Goal: Transaction & Acquisition: Purchase product/service

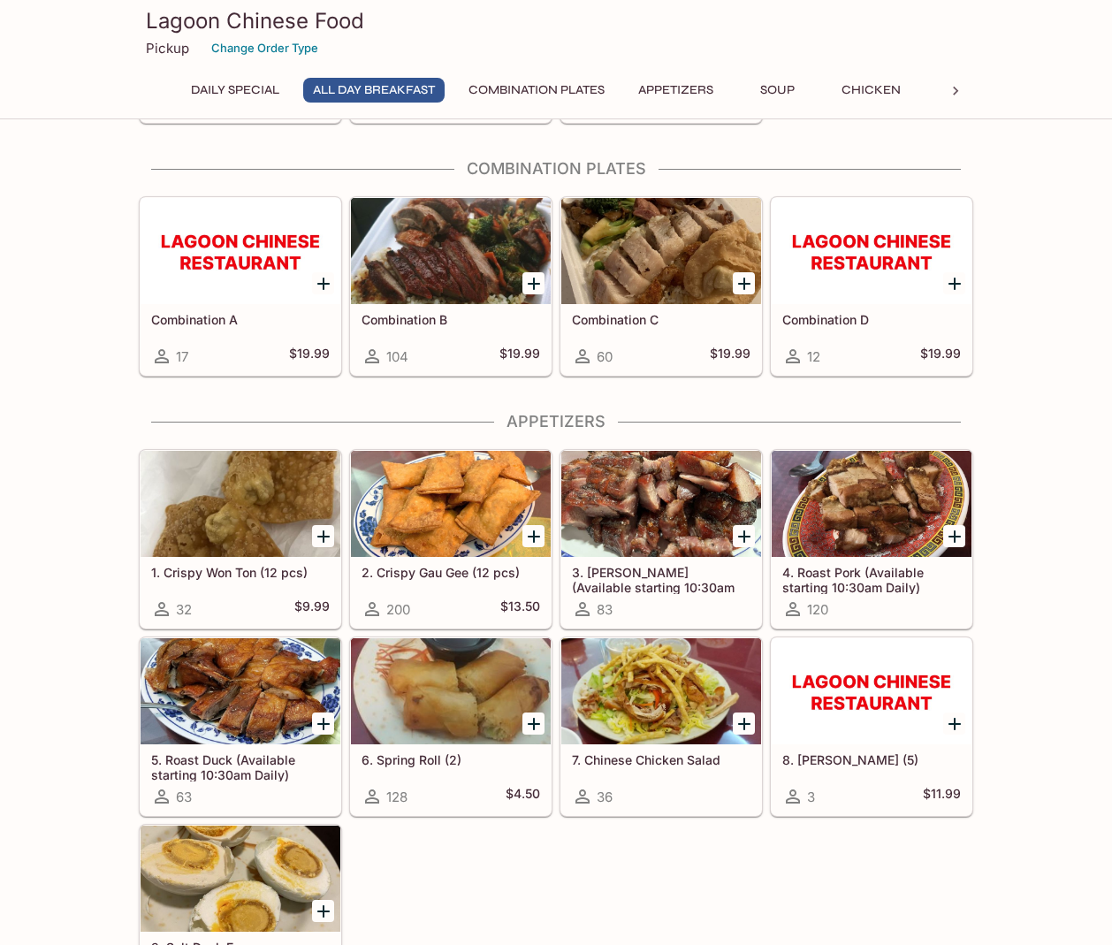
scroll to position [497, 0]
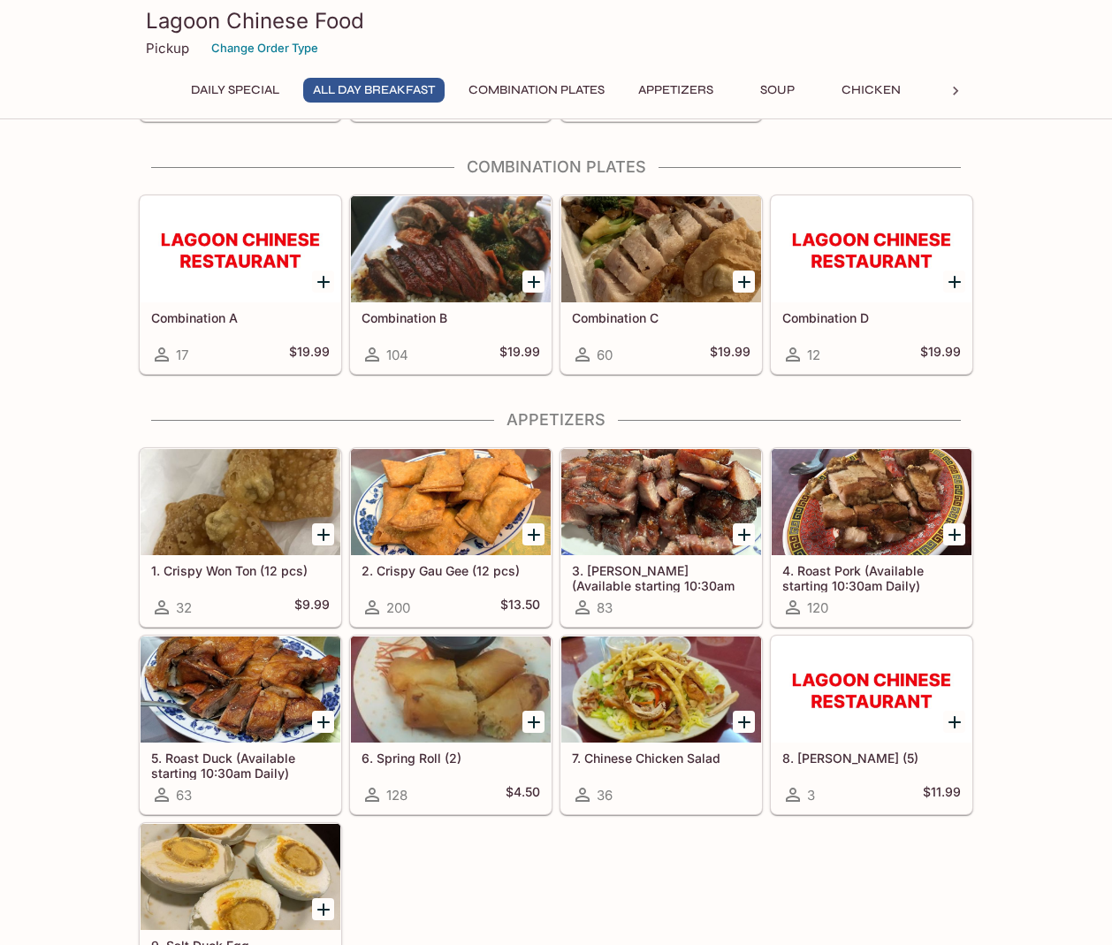
click at [245, 524] on div at bounding box center [241, 502] width 200 height 106
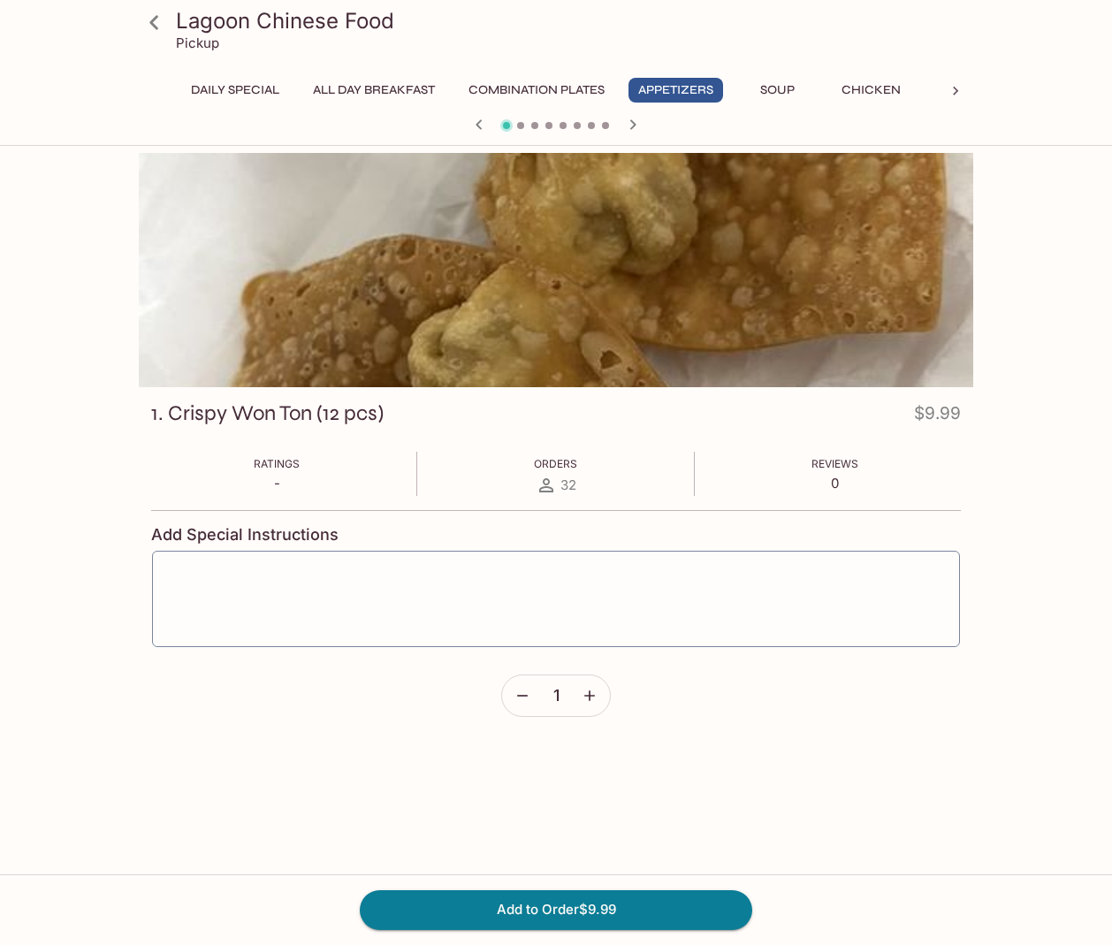
click at [589, 697] on icon "button" at bounding box center [590, 696] width 18 height 18
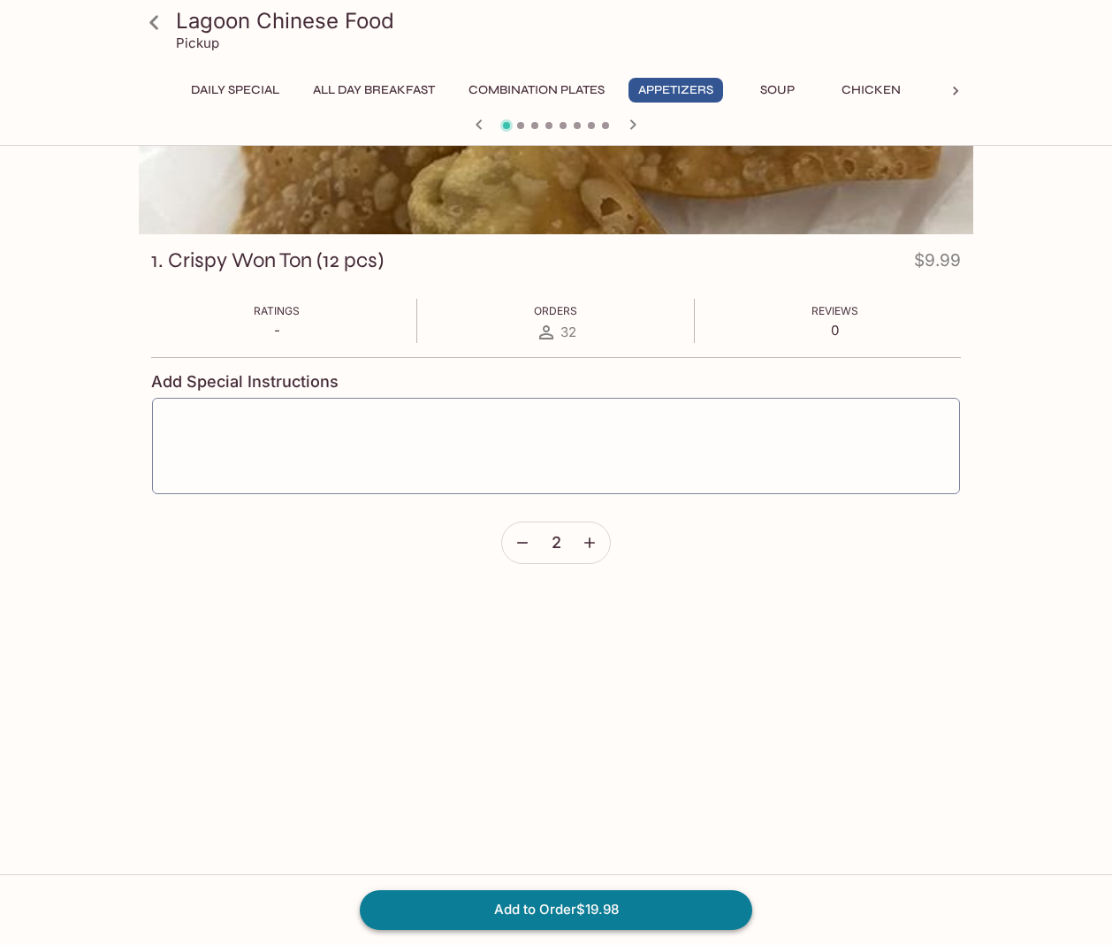
scroll to position [153, 0]
click at [543, 903] on button "Add to Order $19.98" at bounding box center [556, 909] width 392 height 39
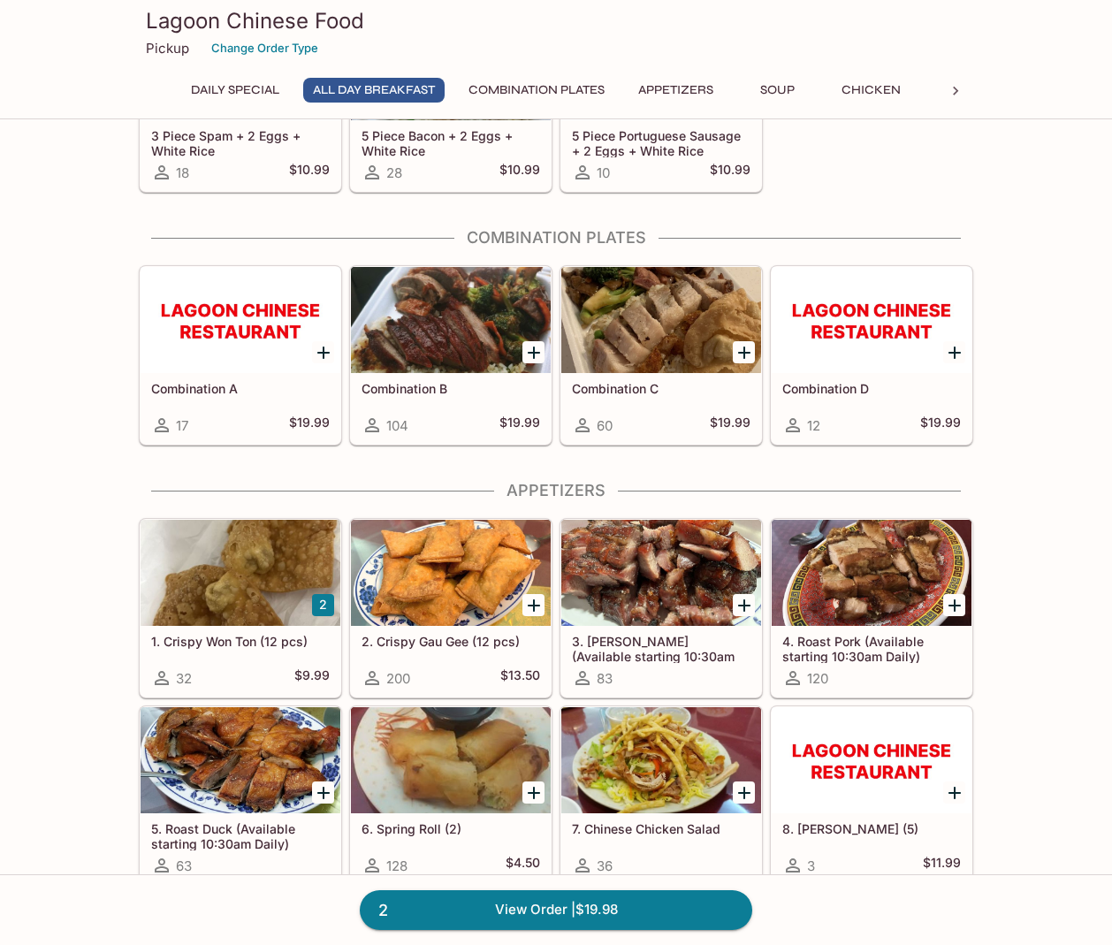
scroll to position [427, 0]
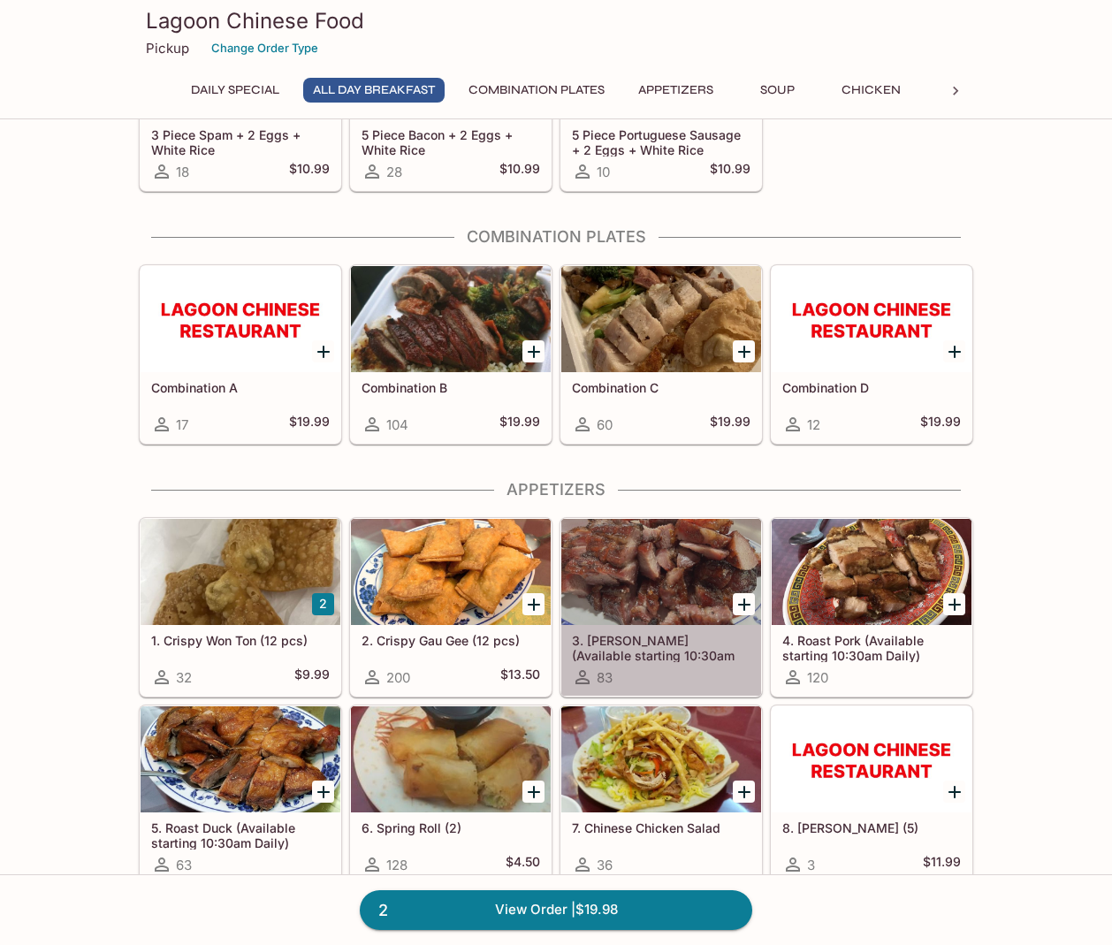
click at [629, 592] on div at bounding box center [661, 572] width 200 height 106
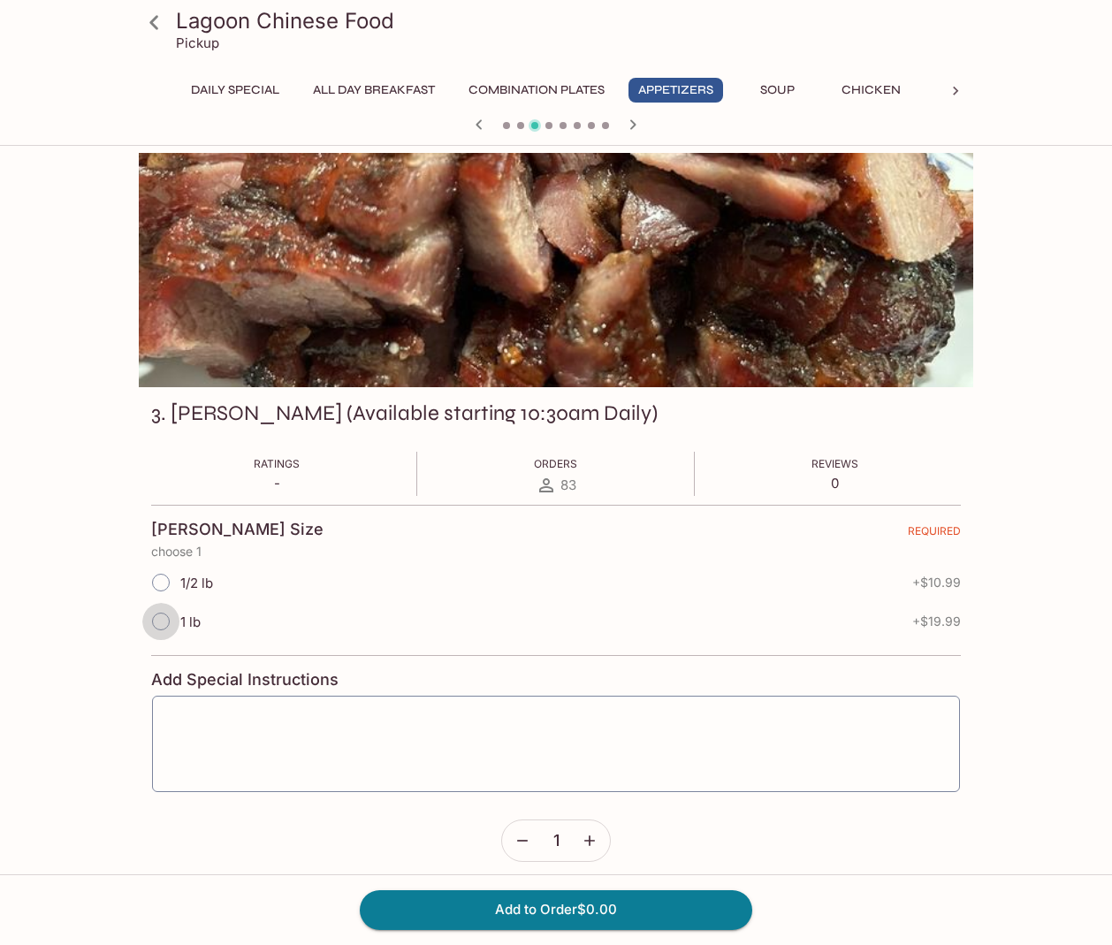
click at [159, 621] on input "1 lb" at bounding box center [160, 621] width 37 height 37
radio input "true"
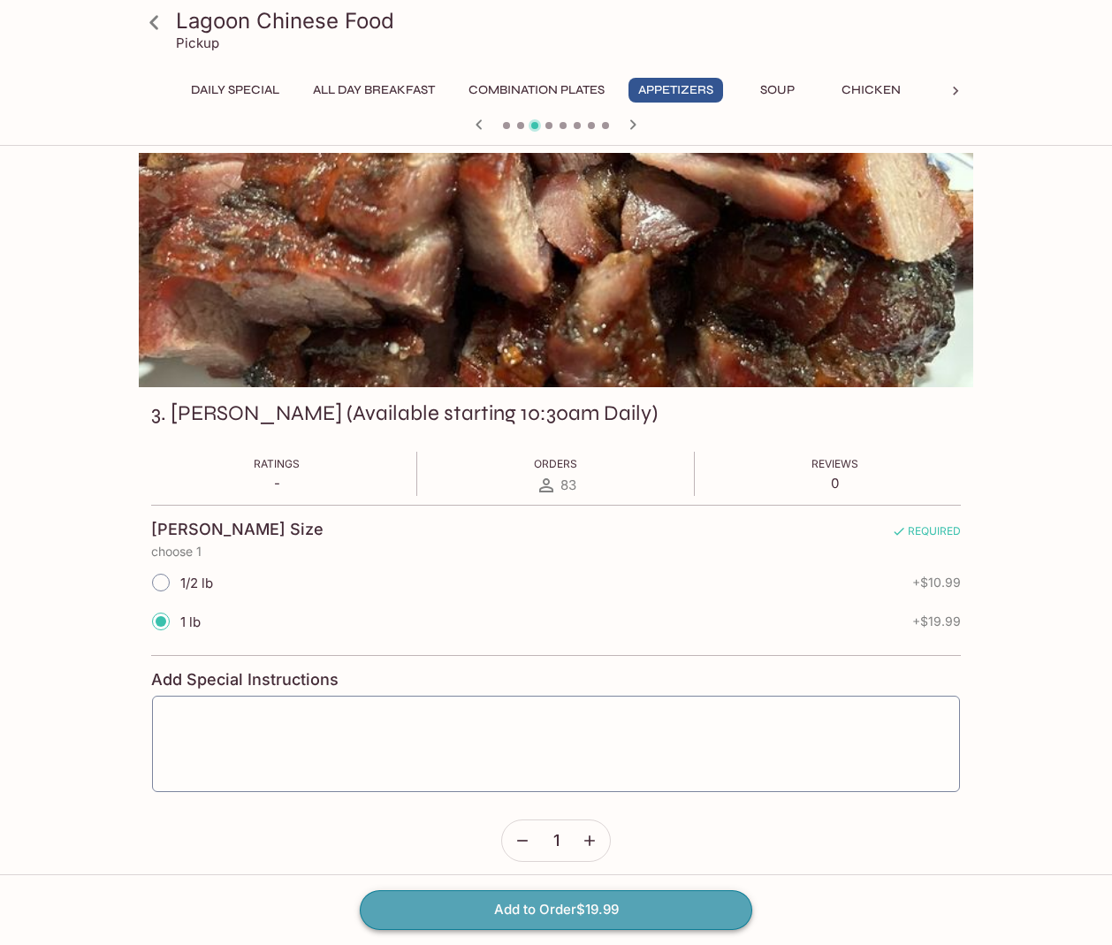
click at [554, 906] on button "Add to Order $19.99" at bounding box center [556, 909] width 392 height 39
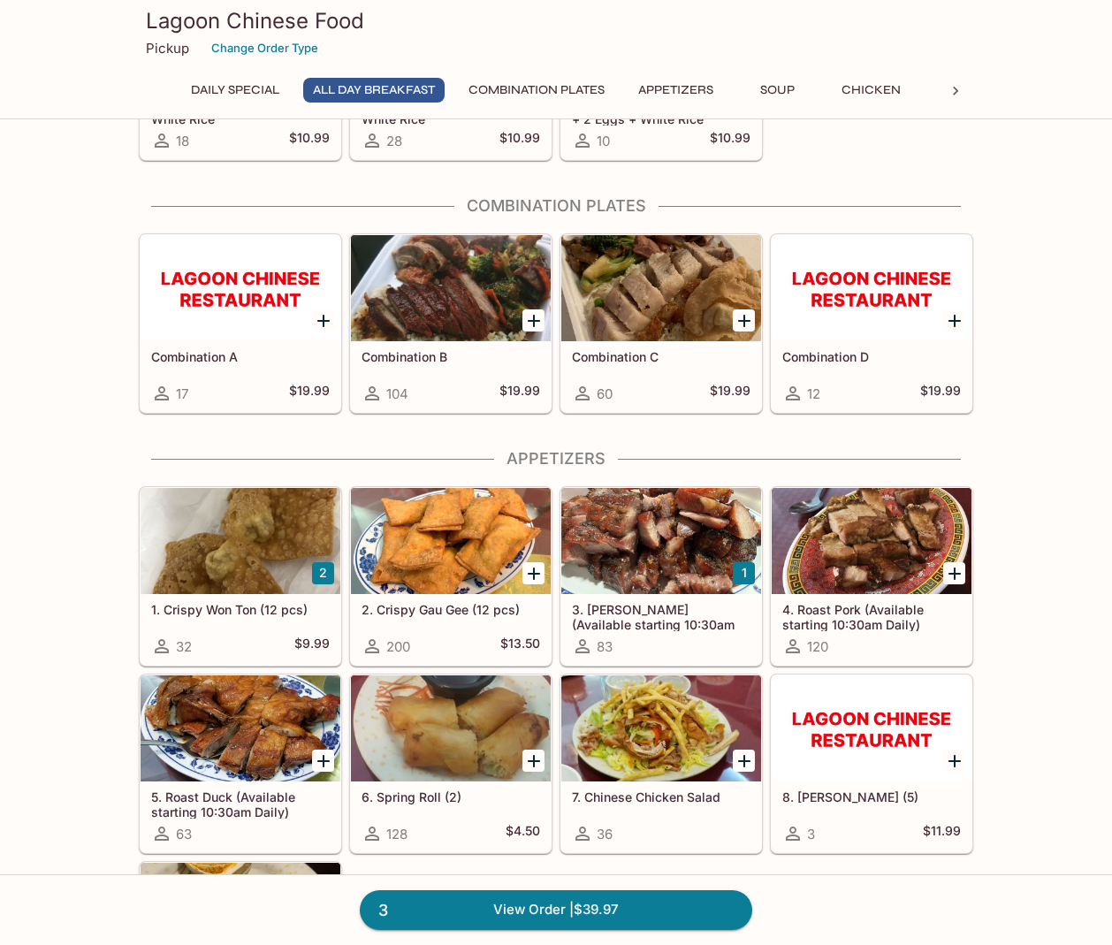
scroll to position [460, 0]
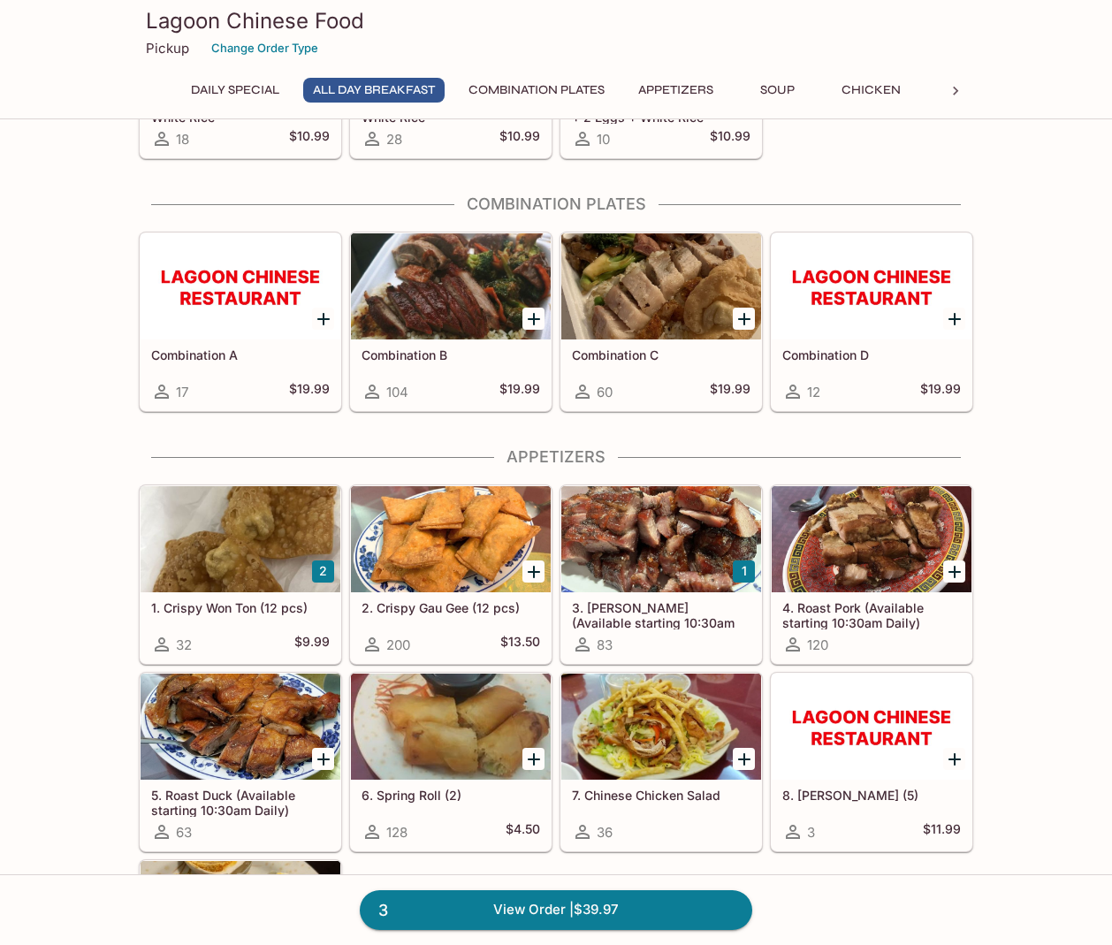
click at [227, 725] on div at bounding box center [241, 726] width 200 height 106
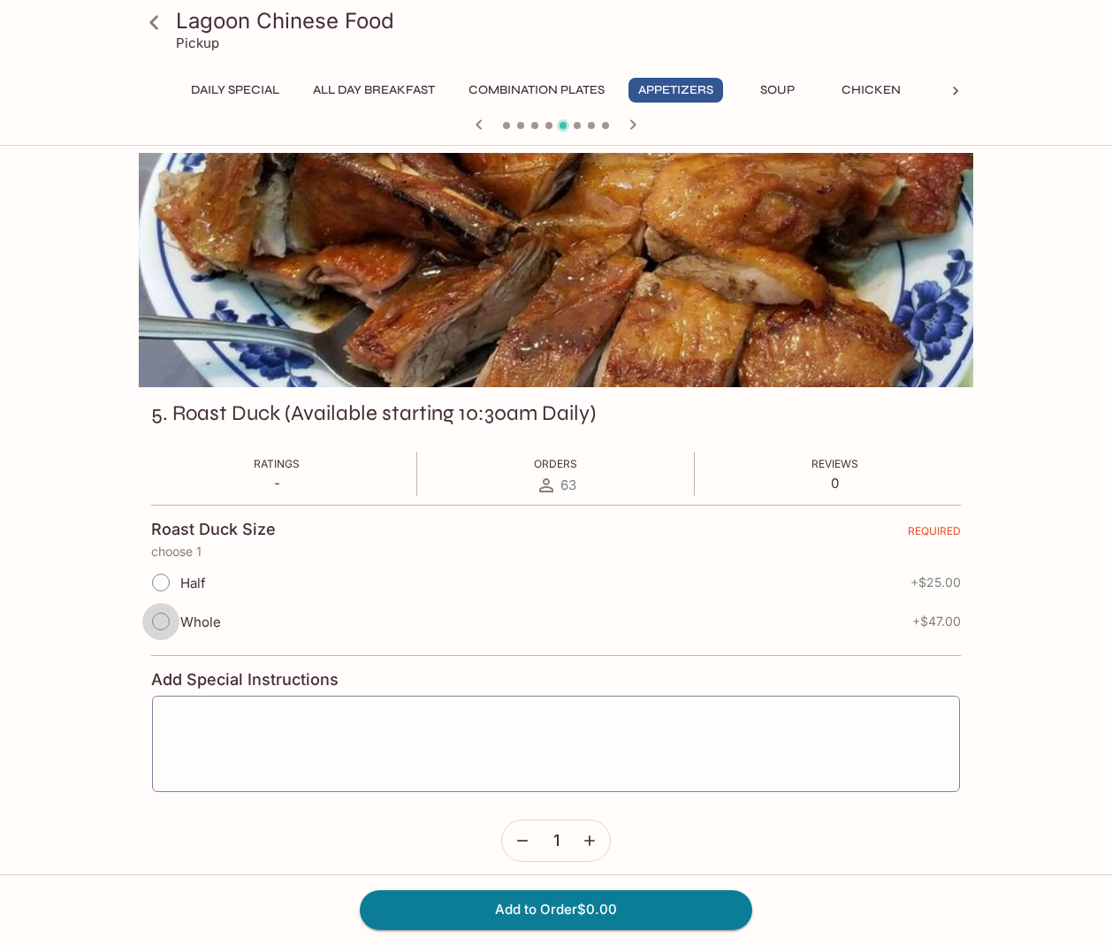
click at [160, 619] on input "Whole" at bounding box center [160, 621] width 37 height 37
radio input "true"
click at [162, 580] on input "Half" at bounding box center [160, 582] width 37 height 37
radio input "true"
click at [157, 625] on input "Whole" at bounding box center [160, 621] width 37 height 37
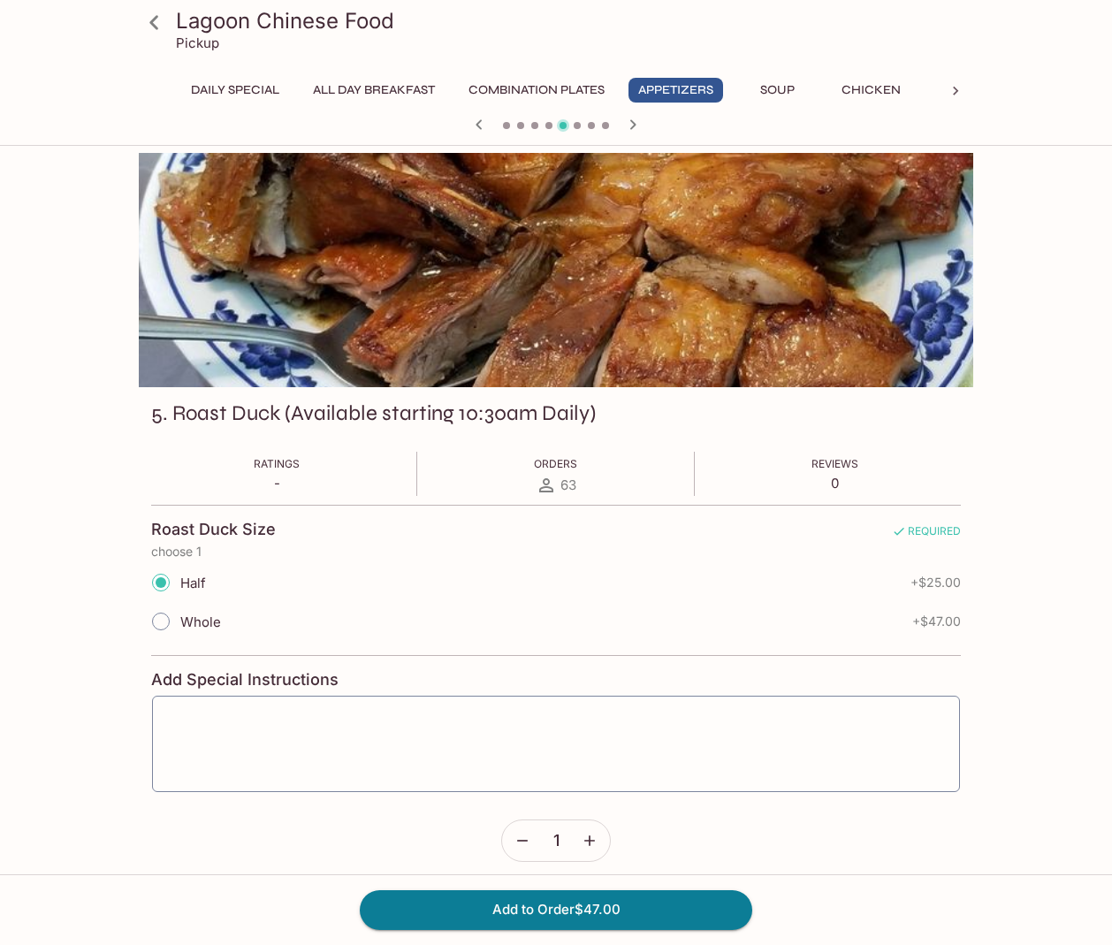
click at [165, 622] on input "Whole" at bounding box center [160, 621] width 37 height 37
radio input "true"
click at [159, 621] on input "Whole" at bounding box center [160, 621] width 37 height 37
click at [158, 587] on input "Half" at bounding box center [160, 582] width 37 height 37
radio input "true"
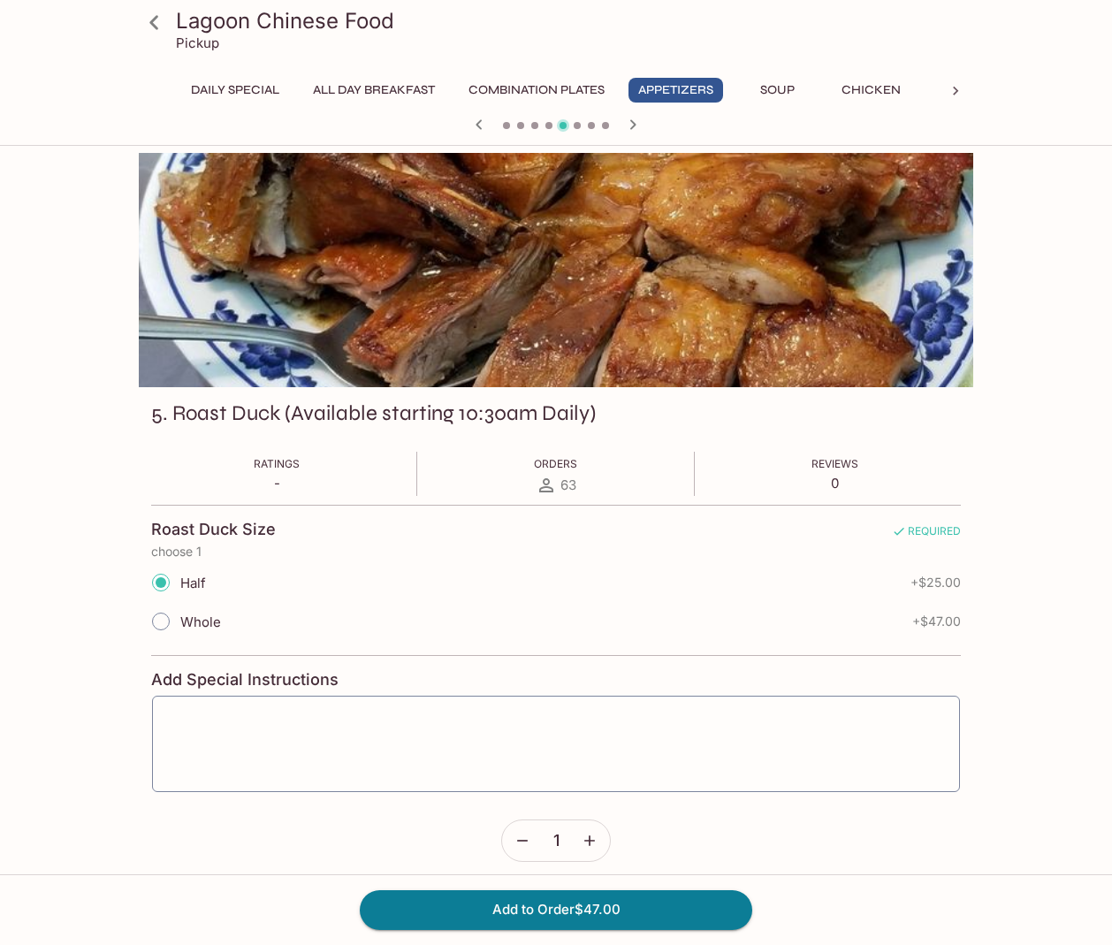
click at [163, 619] on input "Whole" at bounding box center [160, 621] width 37 height 37
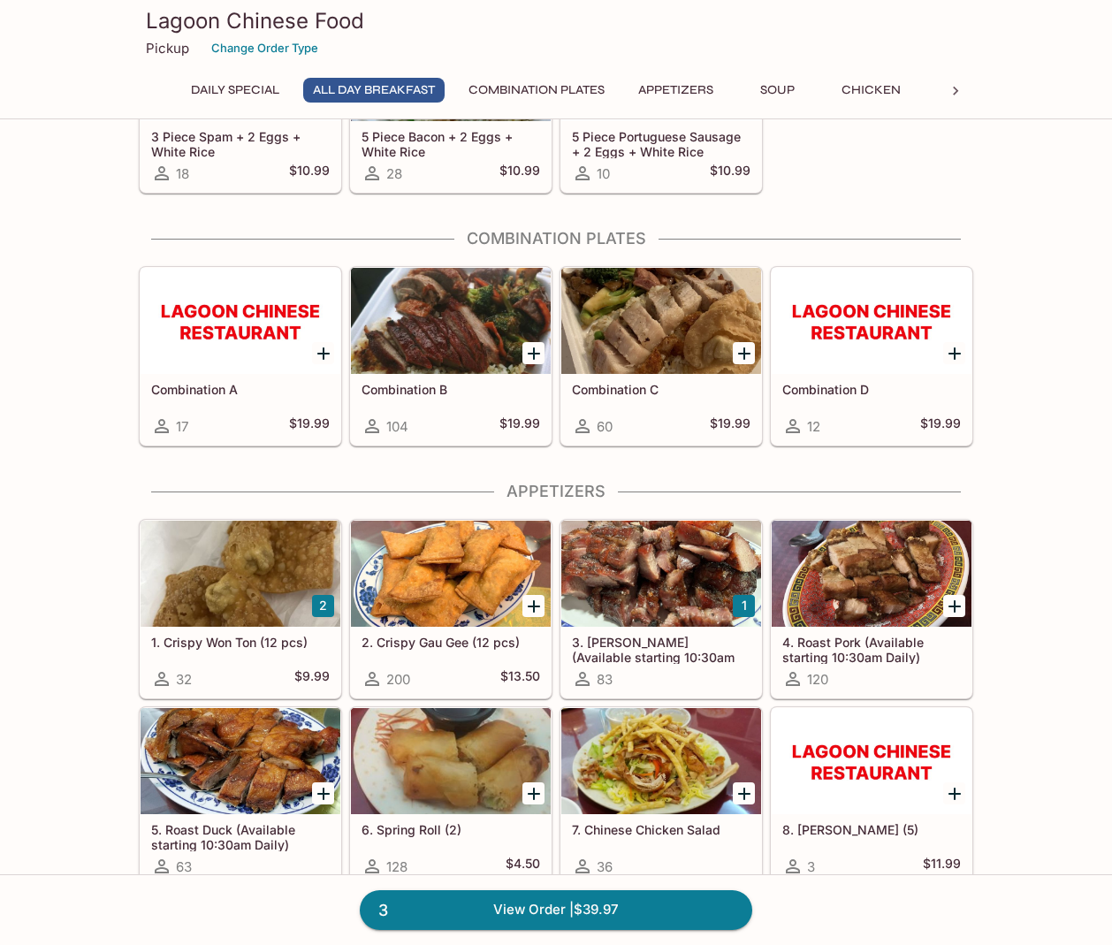
scroll to position [426, 0]
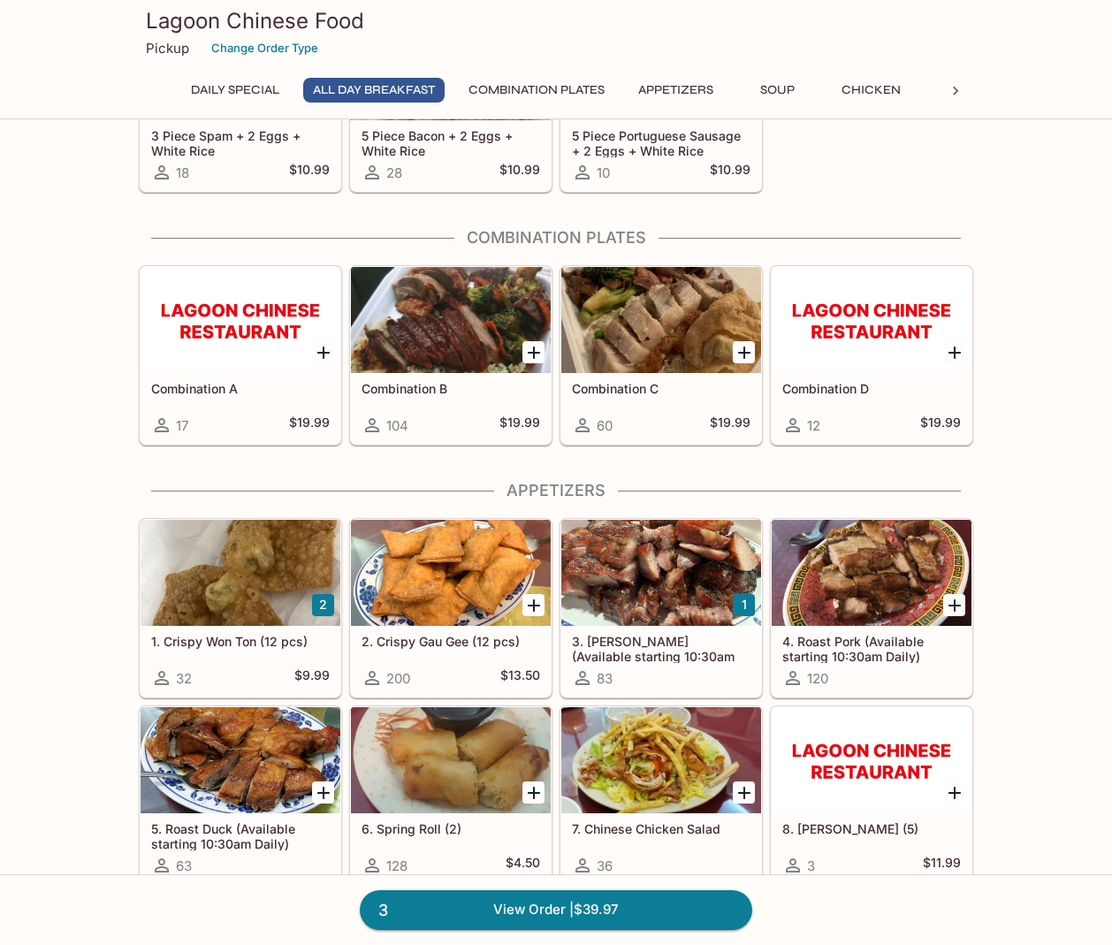
click at [238, 764] on div at bounding box center [241, 760] width 200 height 106
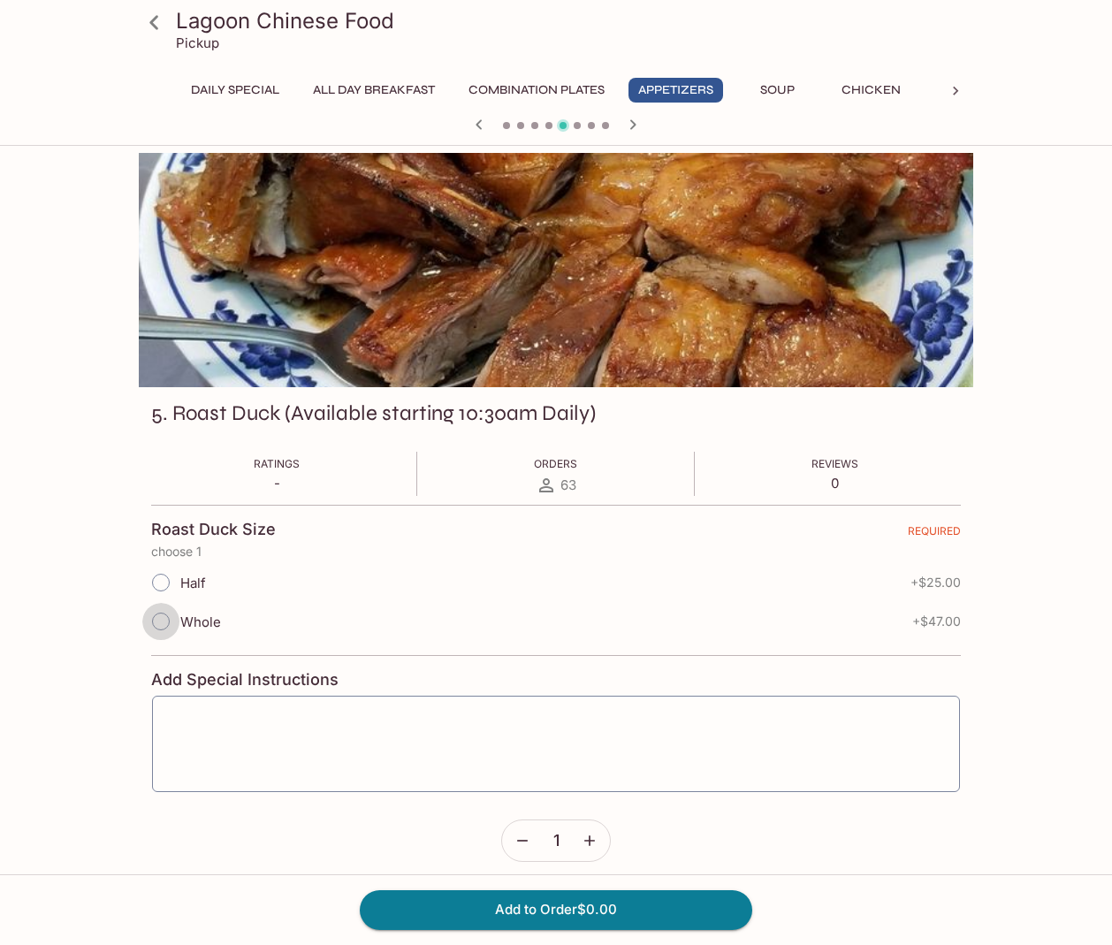
click at [163, 615] on input "Whole" at bounding box center [160, 621] width 37 height 37
radio input "true"
click at [566, 908] on button "Add to Order $47.00" at bounding box center [556, 909] width 392 height 39
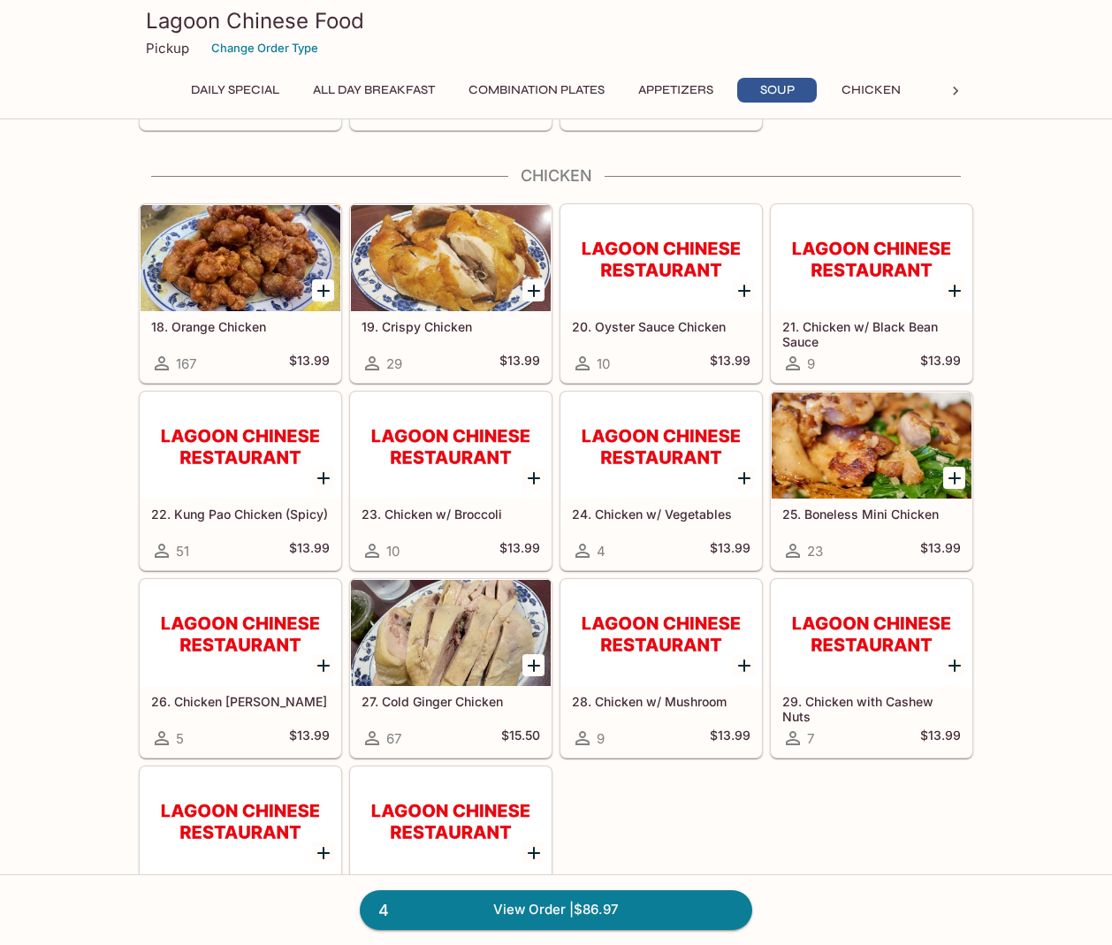
scroll to position [1817, 0]
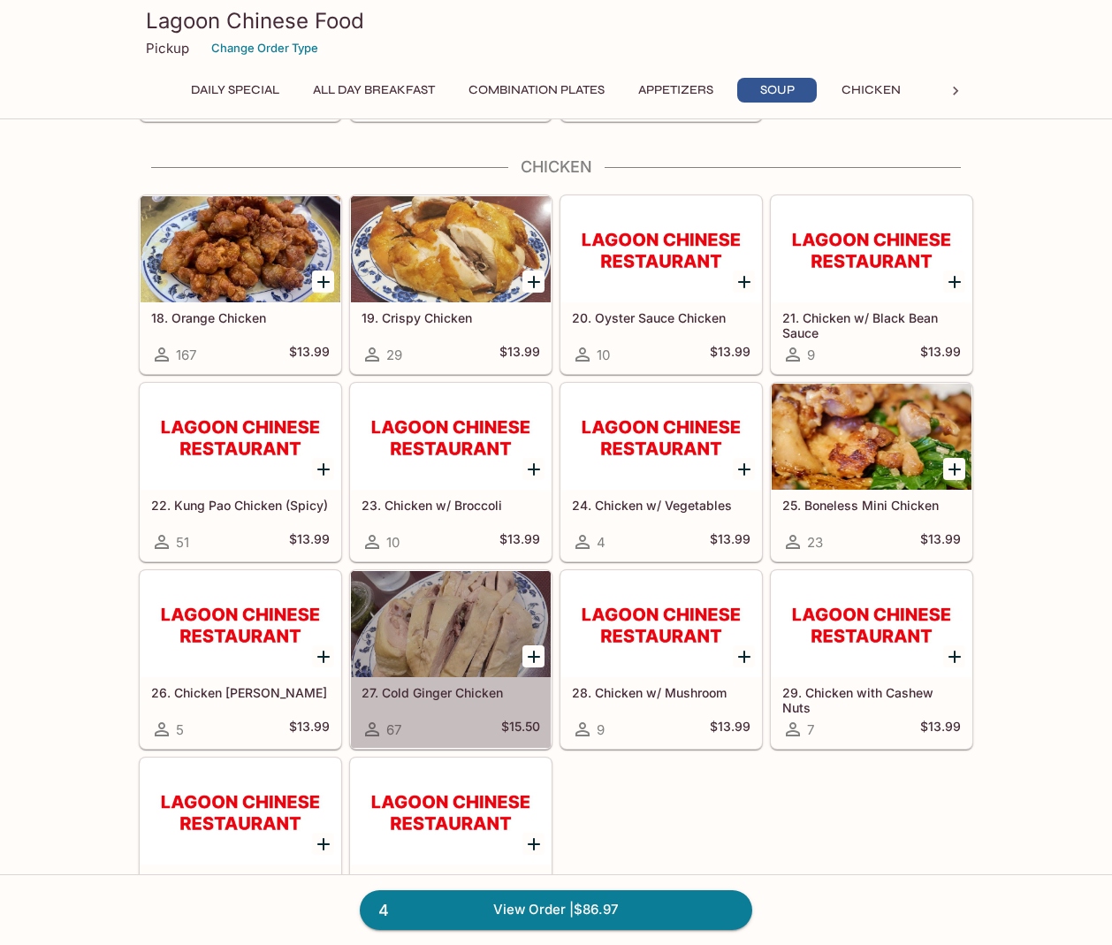
click at [450, 634] on div at bounding box center [451, 624] width 200 height 106
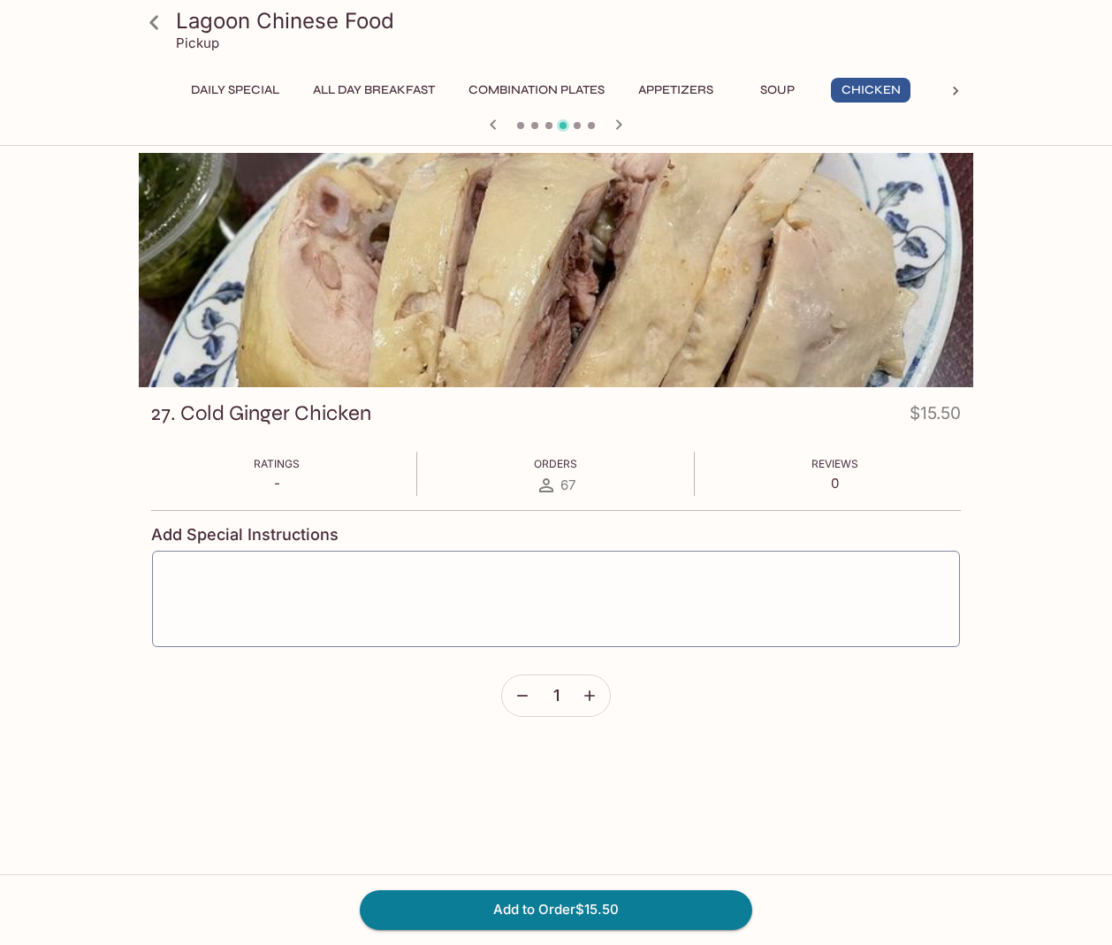
click at [589, 695] on icon "button" at bounding box center [589, 695] width 11 height 11
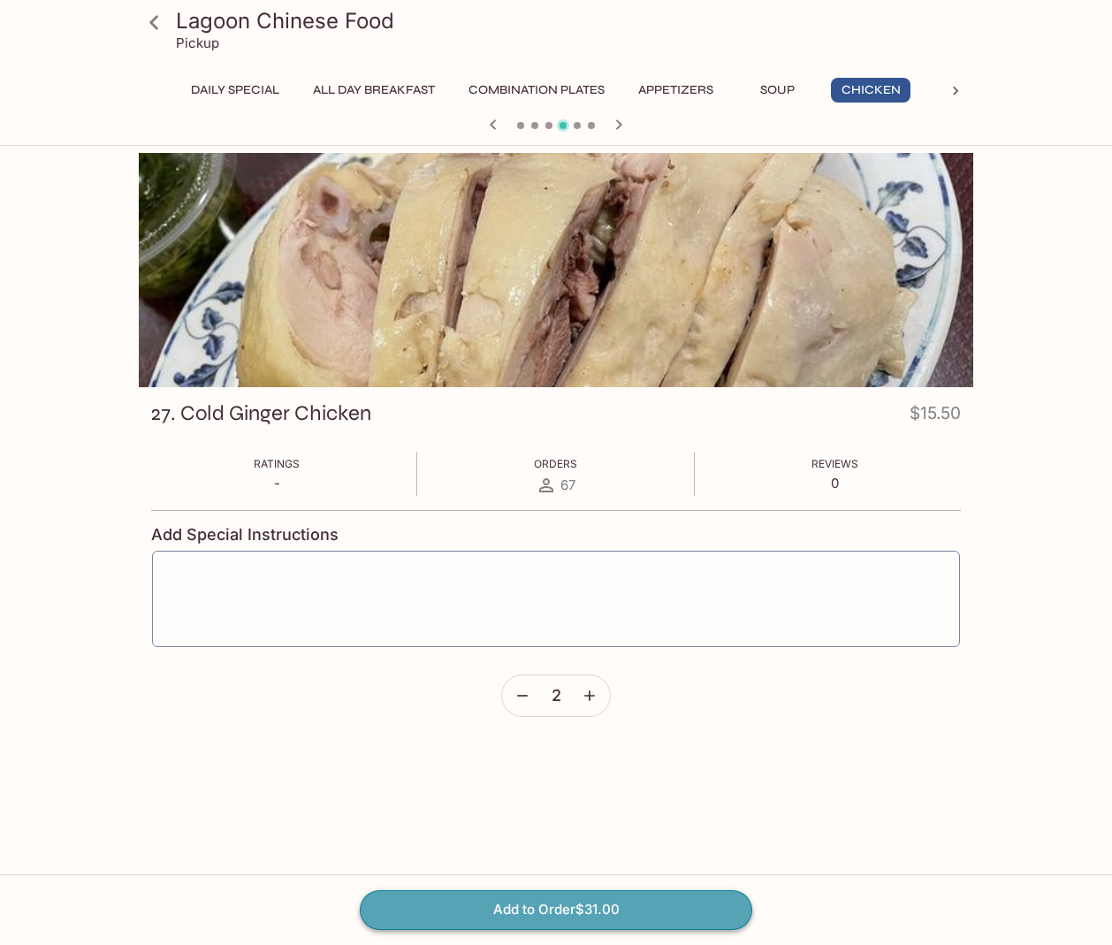
click at [534, 905] on button "Add to Order $31.00" at bounding box center [556, 909] width 392 height 39
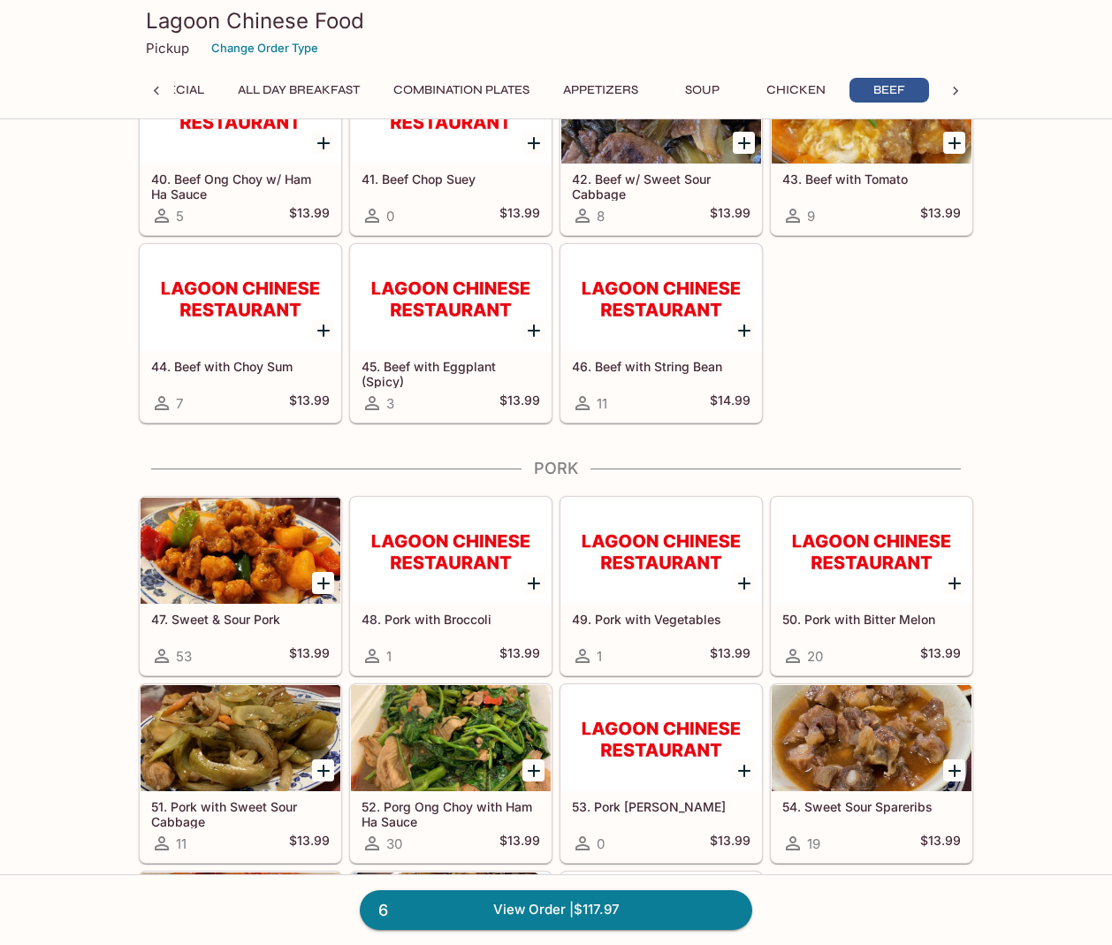
scroll to position [3148, 0]
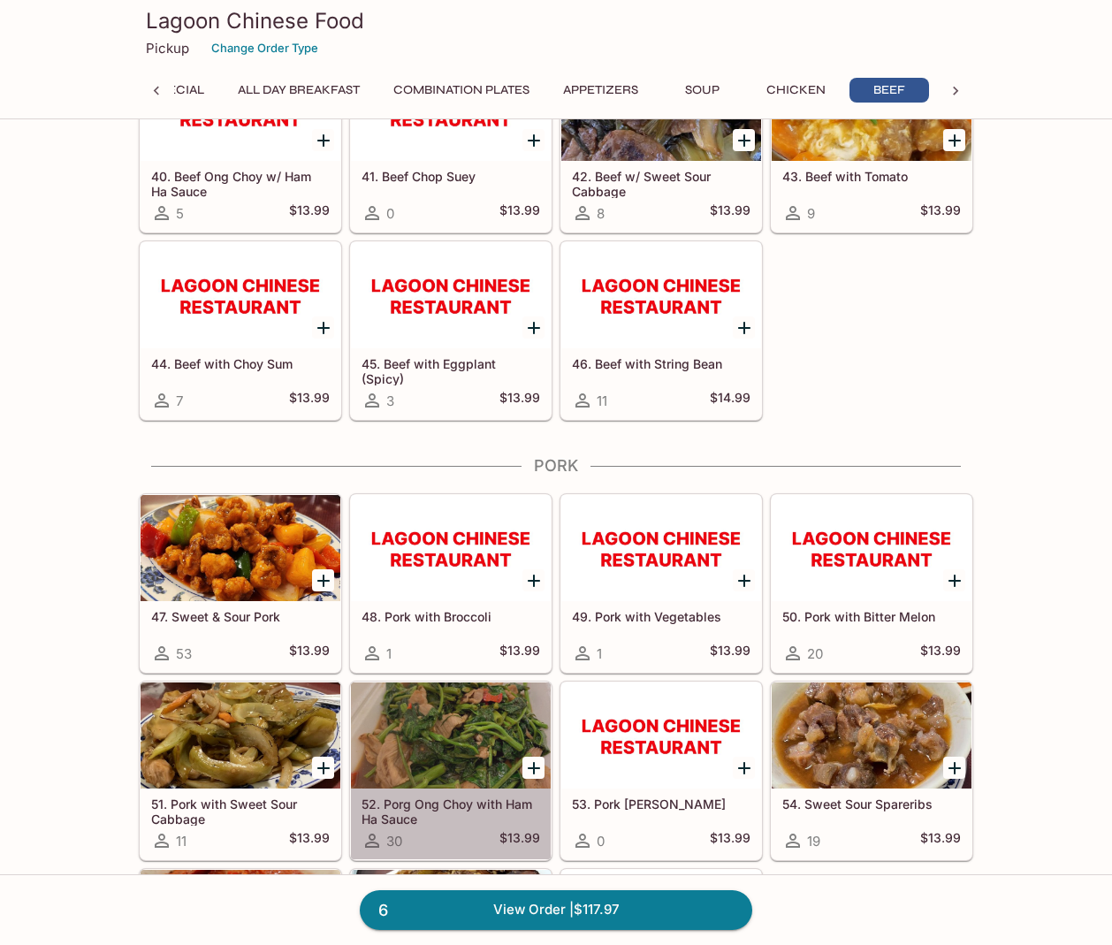
click at [446, 762] on div at bounding box center [451, 735] width 200 height 106
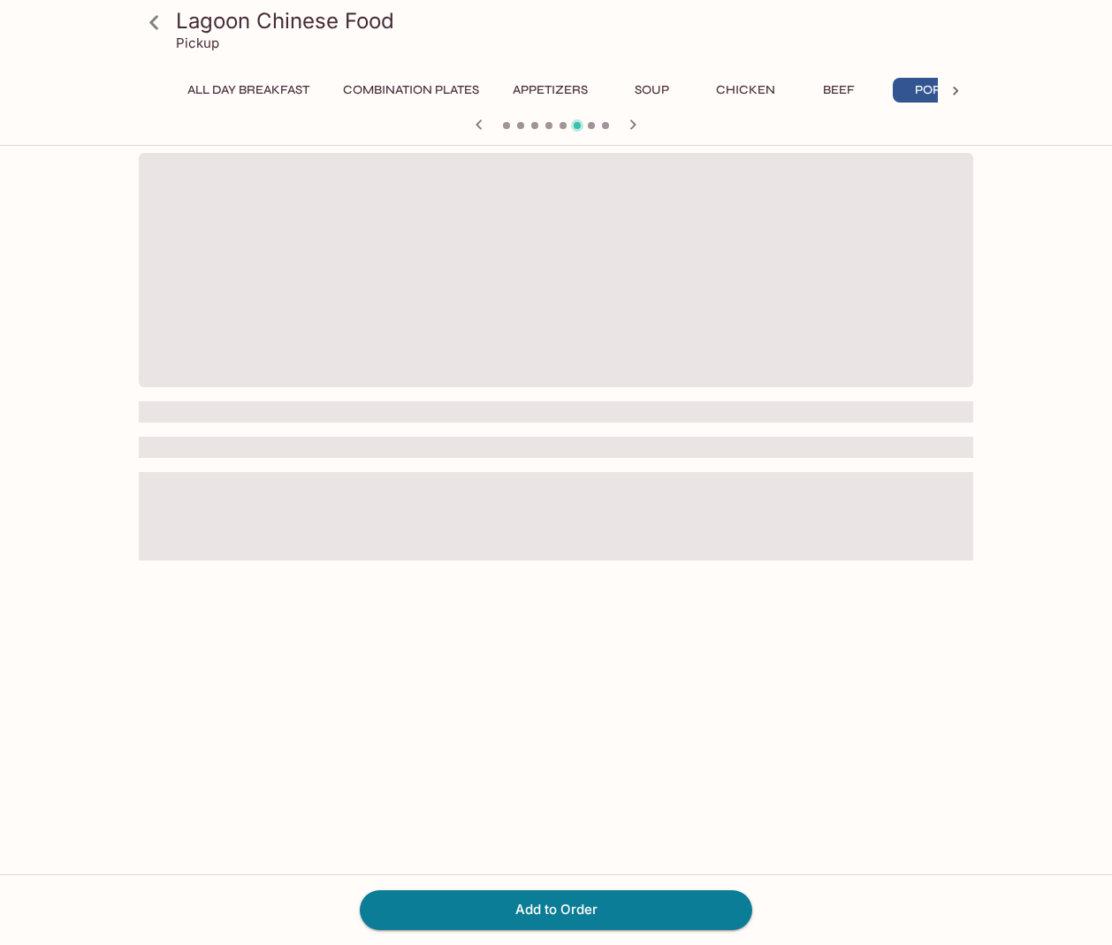
scroll to position [0, 169]
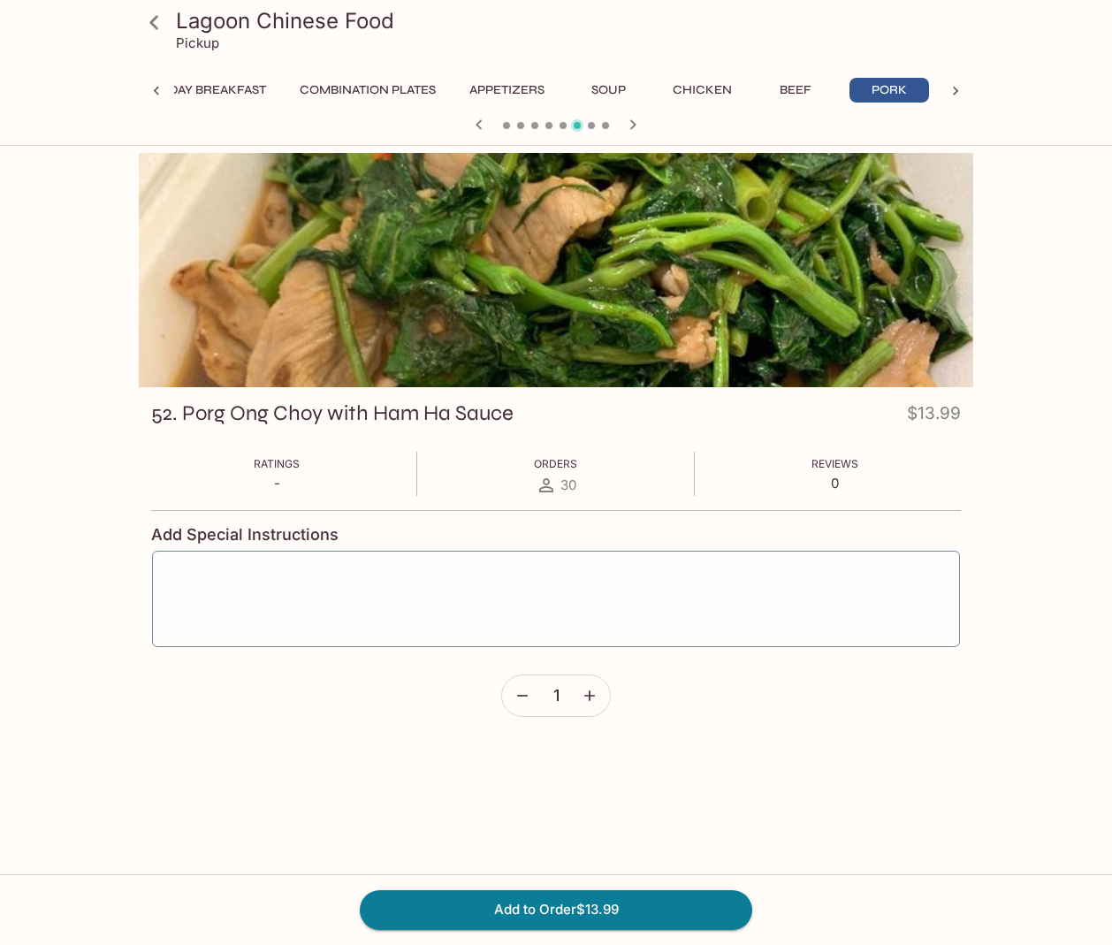
click at [585, 695] on icon "button" at bounding box center [590, 696] width 18 height 18
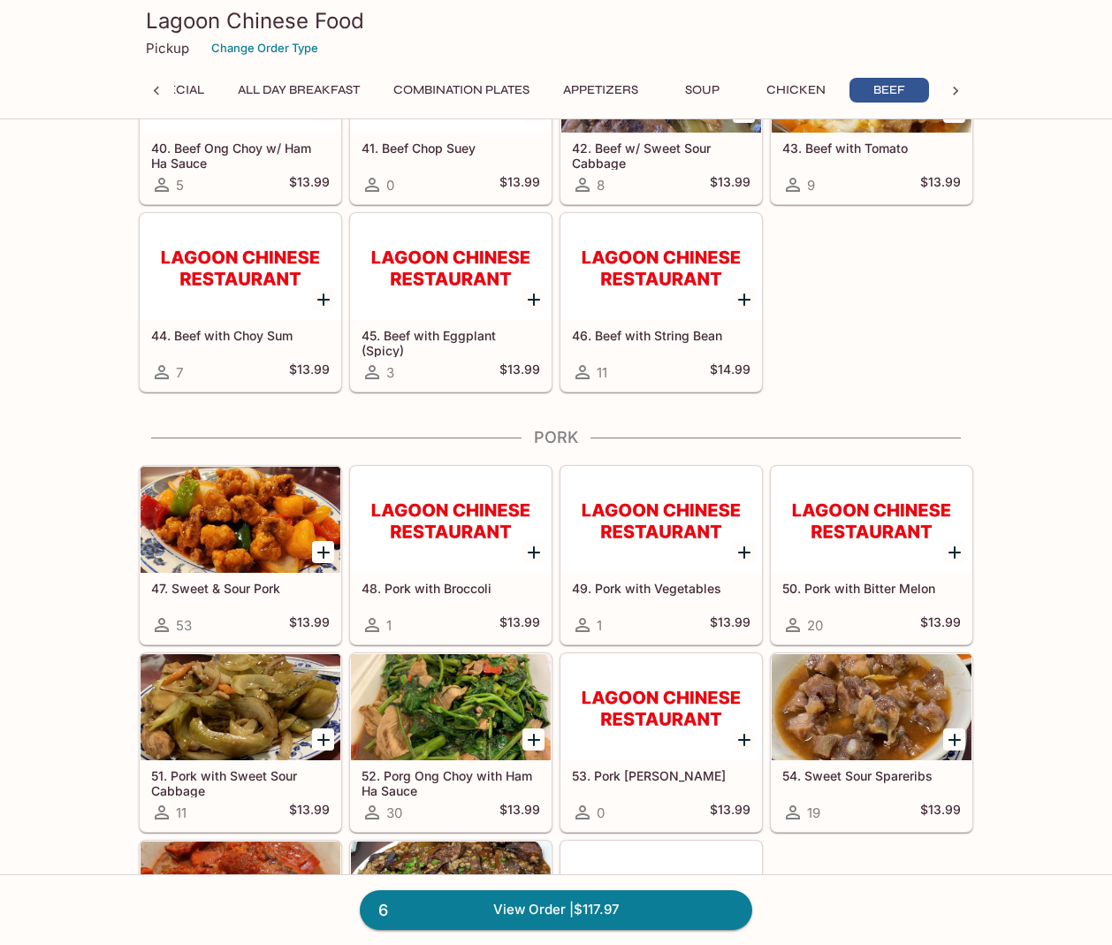
scroll to position [3177, 0]
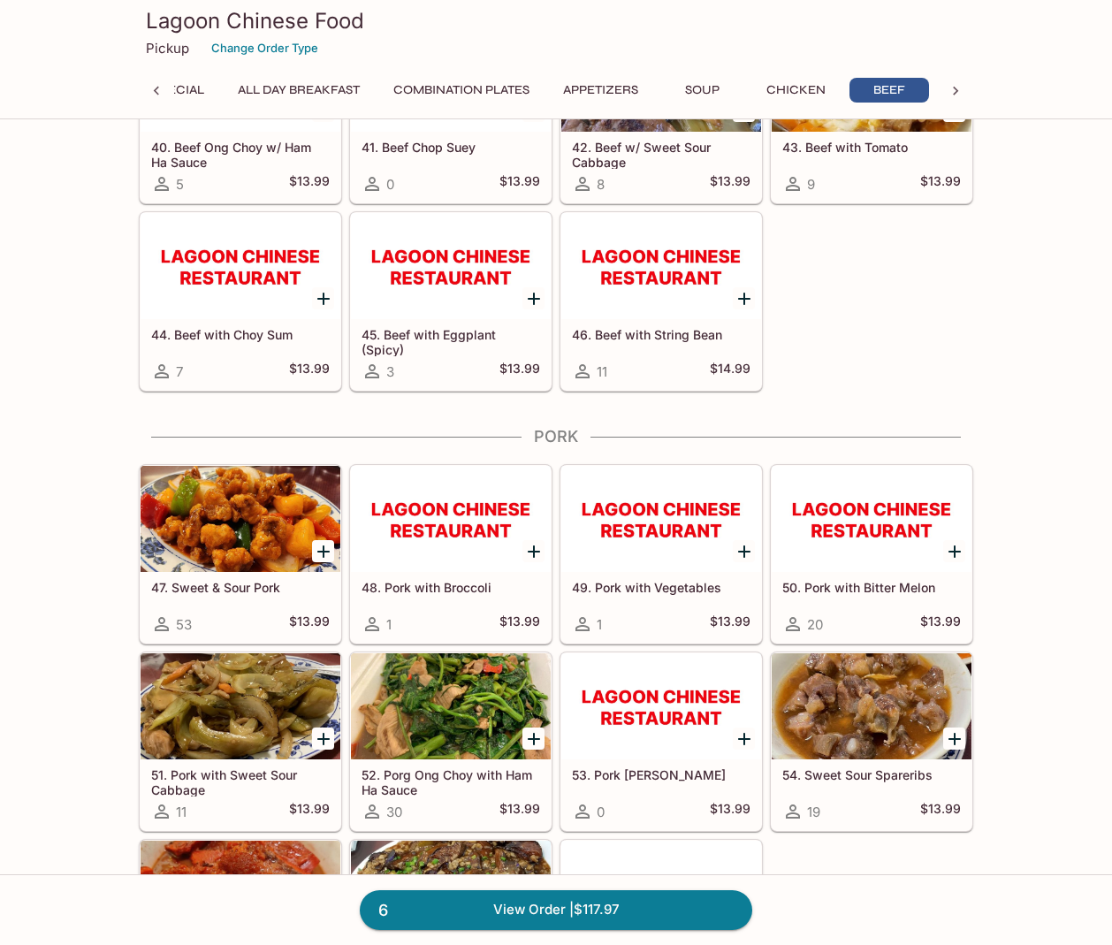
click at [437, 701] on div at bounding box center [451, 706] width 200 height 106
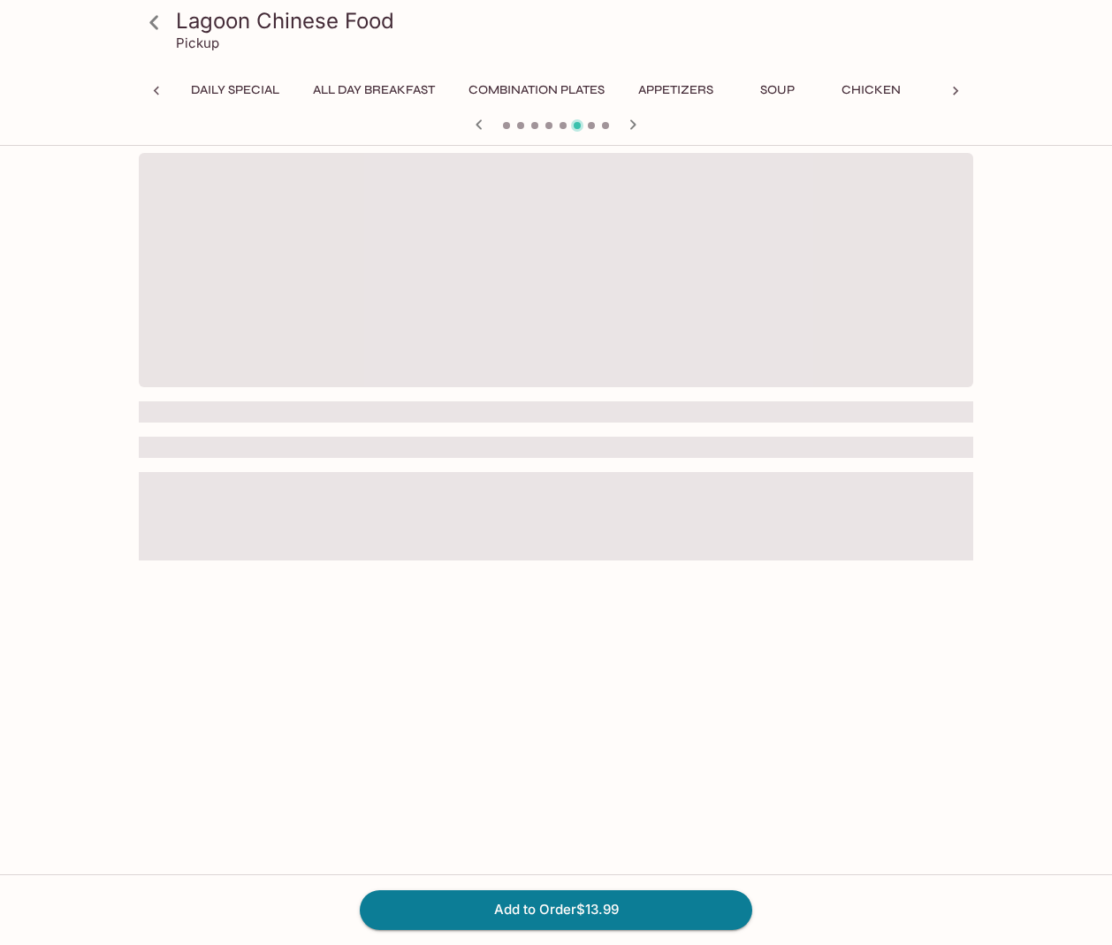
scroll to position [0, 169]
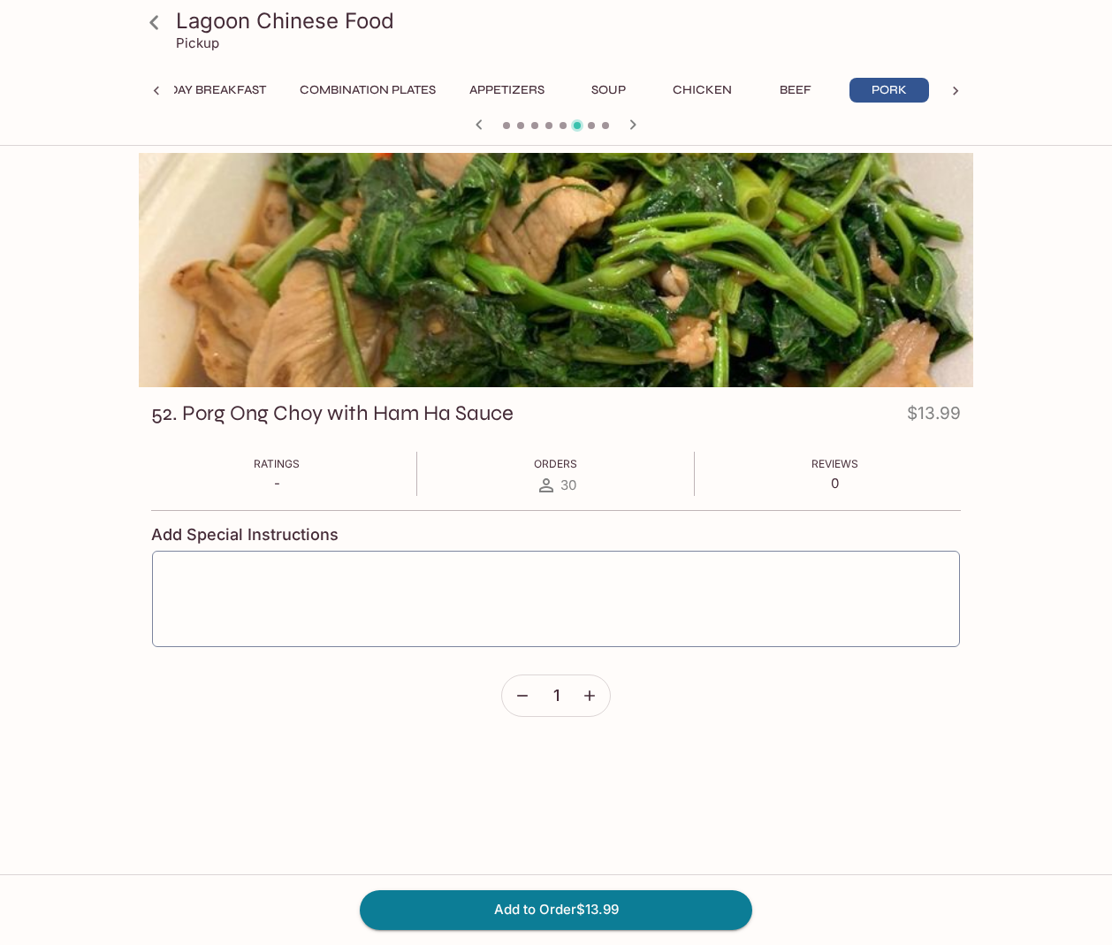
click at [587, 691] on icon "button" at bounding box center [590, 696] width 18 height 18
click at [549, 907] on button "Add to Order $27.98" at bounding box center [556, 909] width 392 height 39
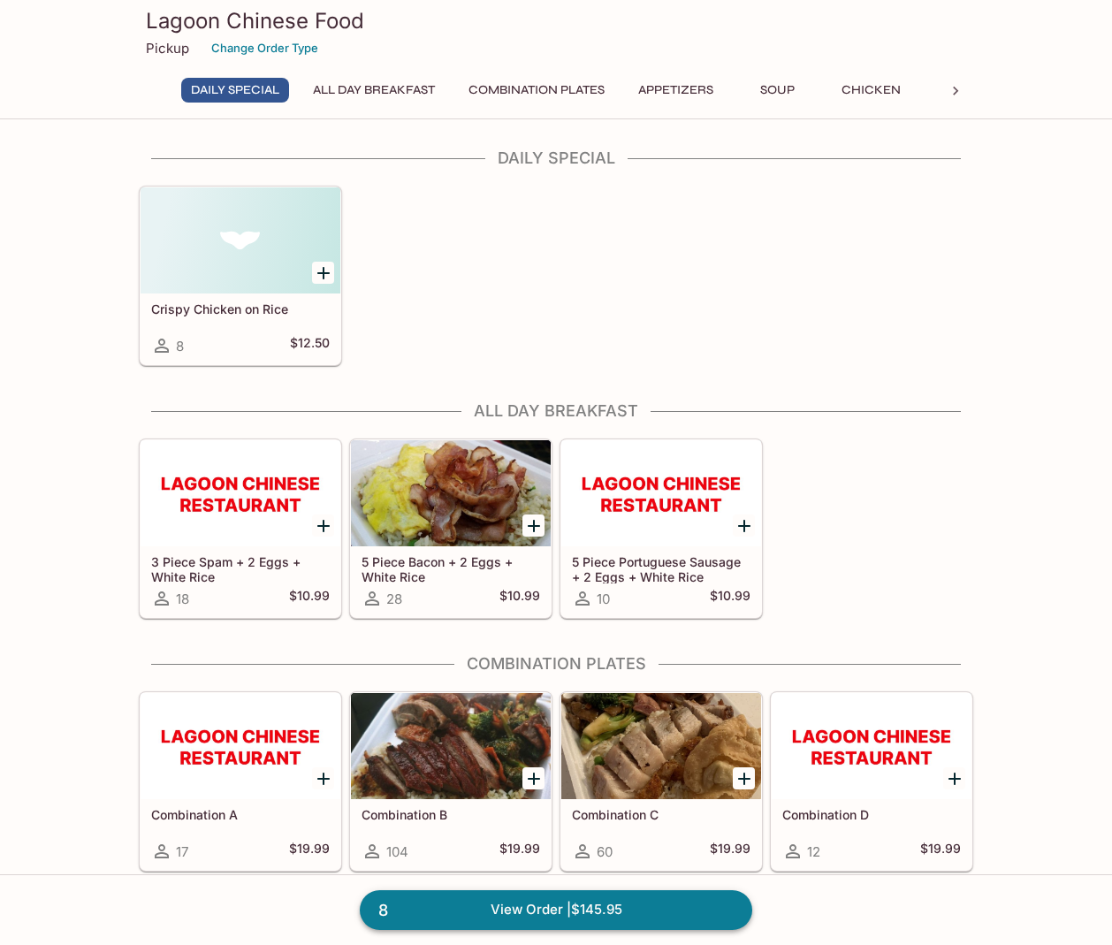
click at [528, 904] on link "8 View Order | $145.95" at bounding box center [556, 909] width 392 height 39
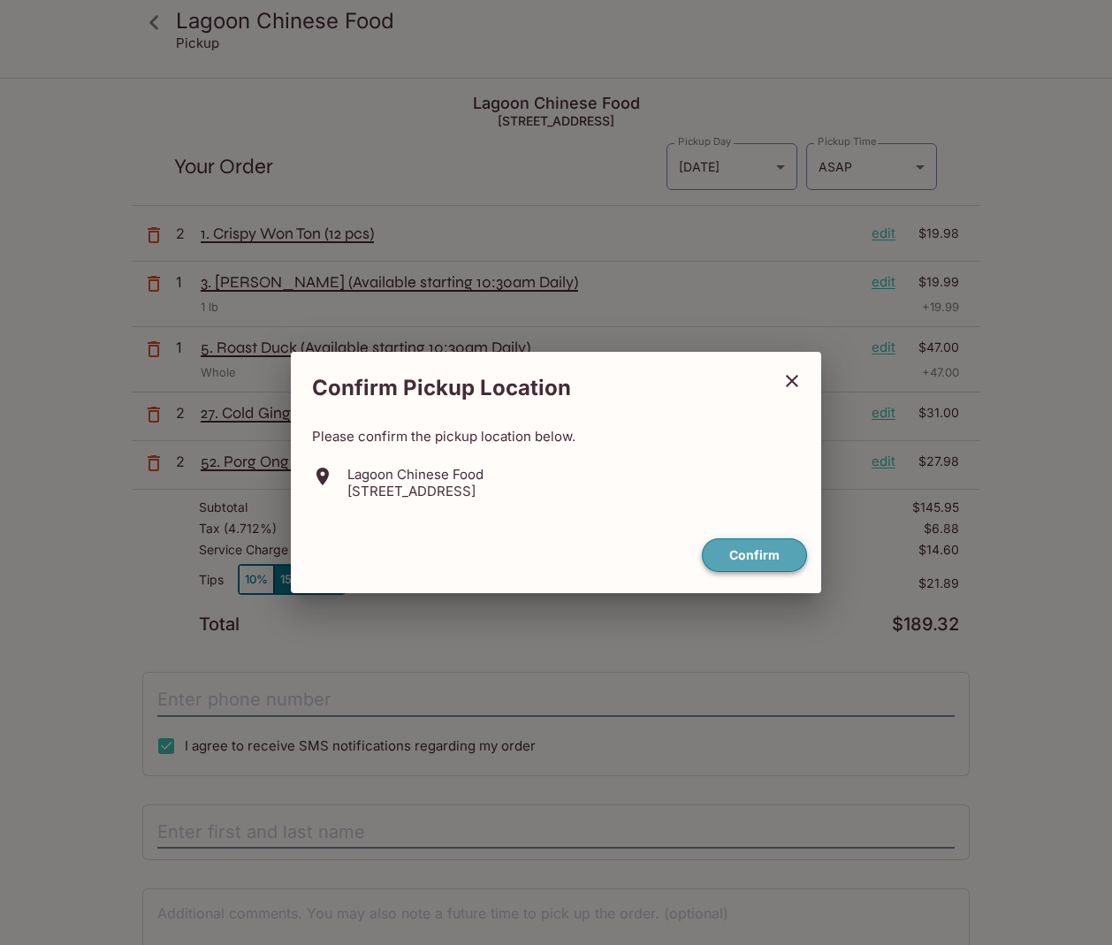
click at [756, 551] on button "Confirm" at bounding box center [754, 555] width 105 height 34
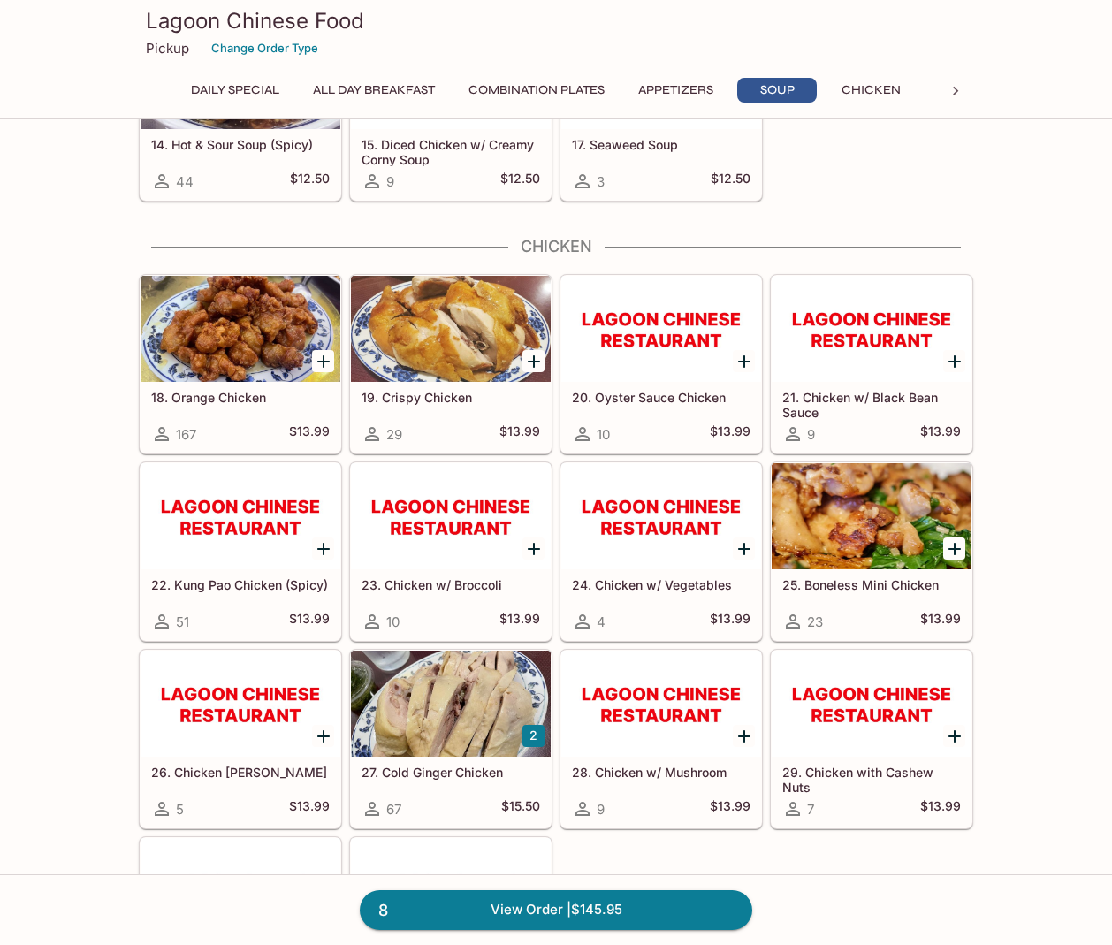
scroll to position [1741, 0]
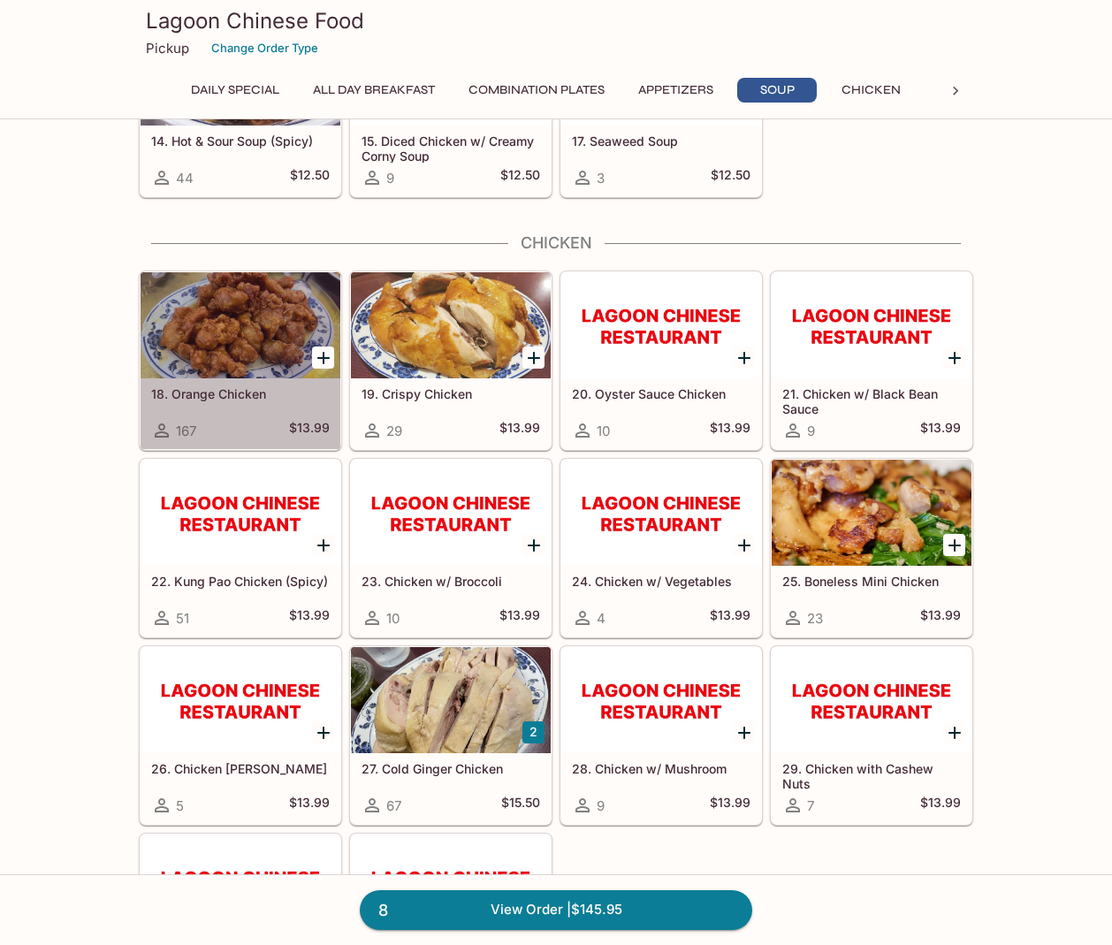
click at [232, 346] on div at bounding box center [241, 325] width 200 height 106
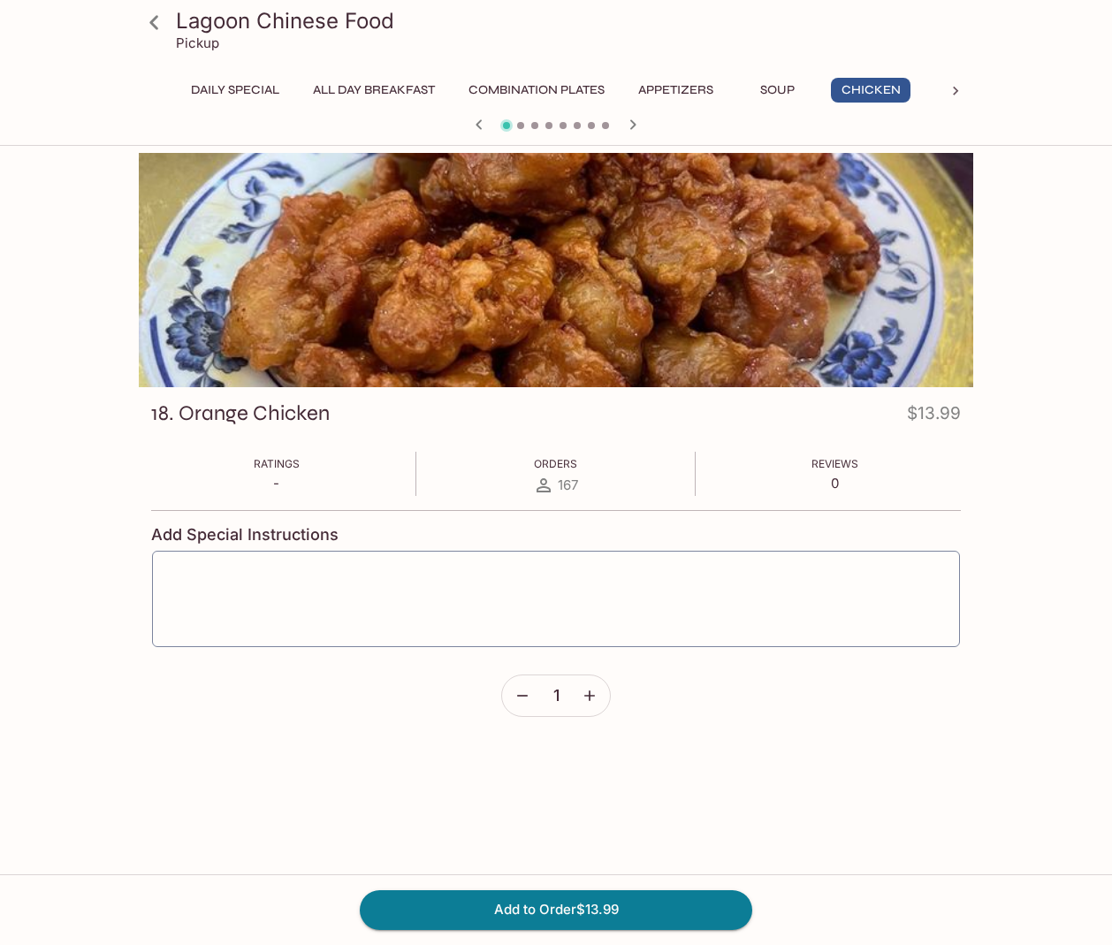
click at [586, 696] on icon "button" at bounding box center [590, 696] width 18 height 18
click at [547, 909] on button "Add to Order $27.98" at bounding box center [556, 909] width 392 height 39
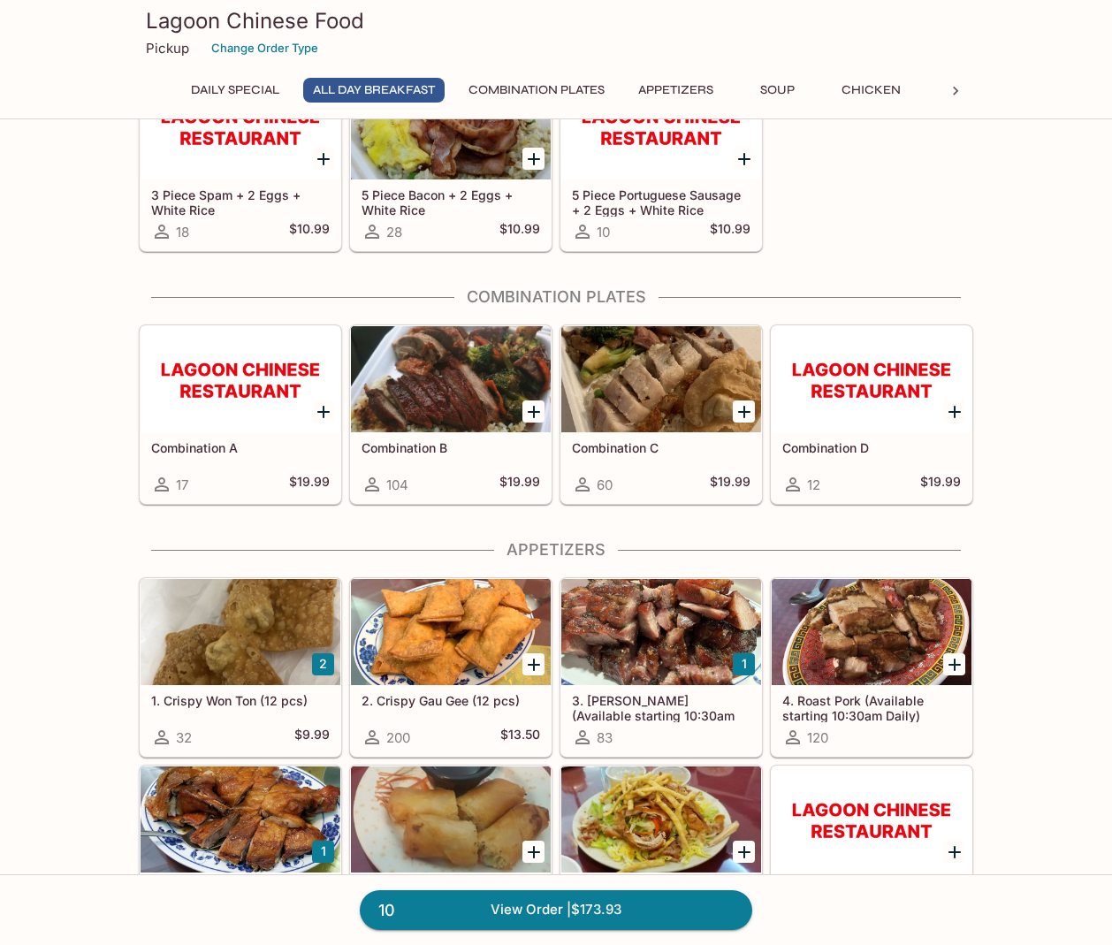
scroll to position [370, 0]
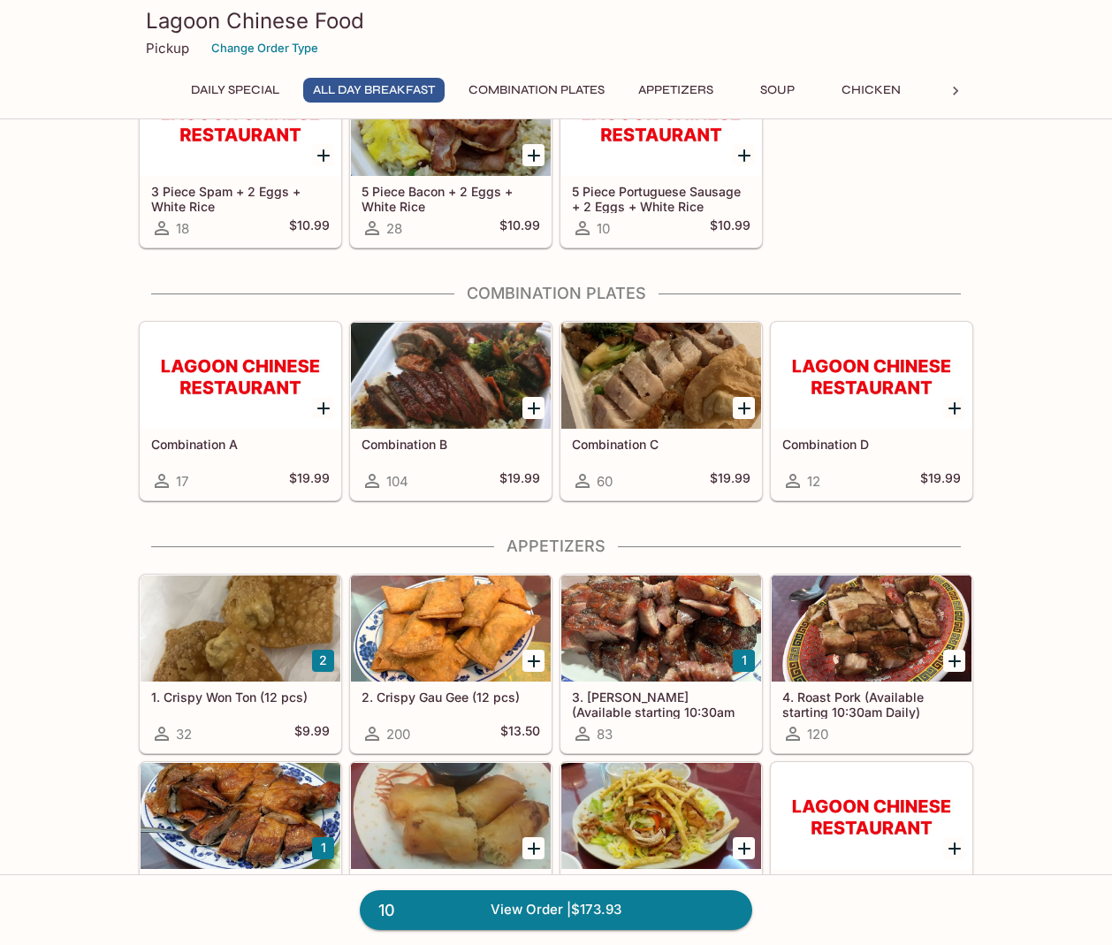
click at [863, 648] on div at bounding box center [871, 628] width 200 height 106
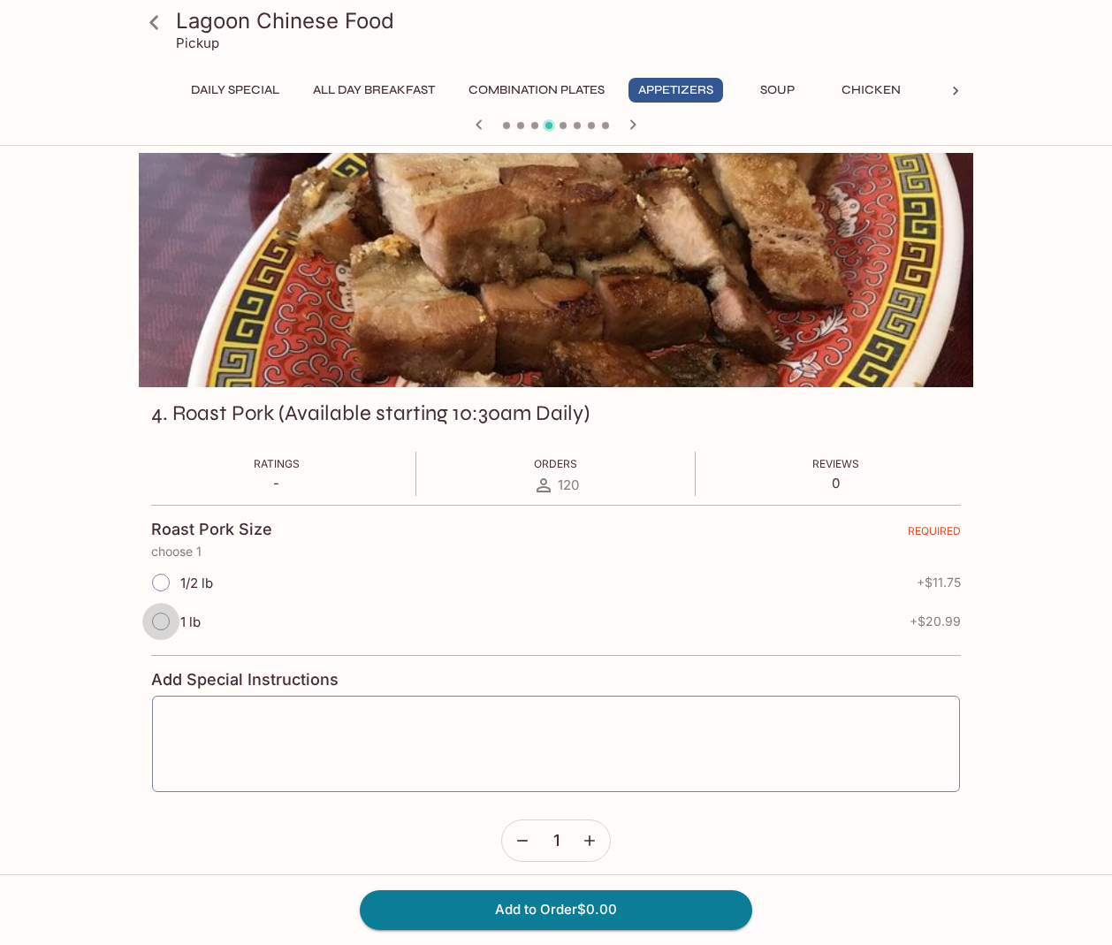
click at [160, 623] on input "1 lb" at bounding box center [160, 621] width 37 height 37
click at [160, 620] on input "1 lb" at bounding box center [160, 621] width 37 height 37
radio input "true"
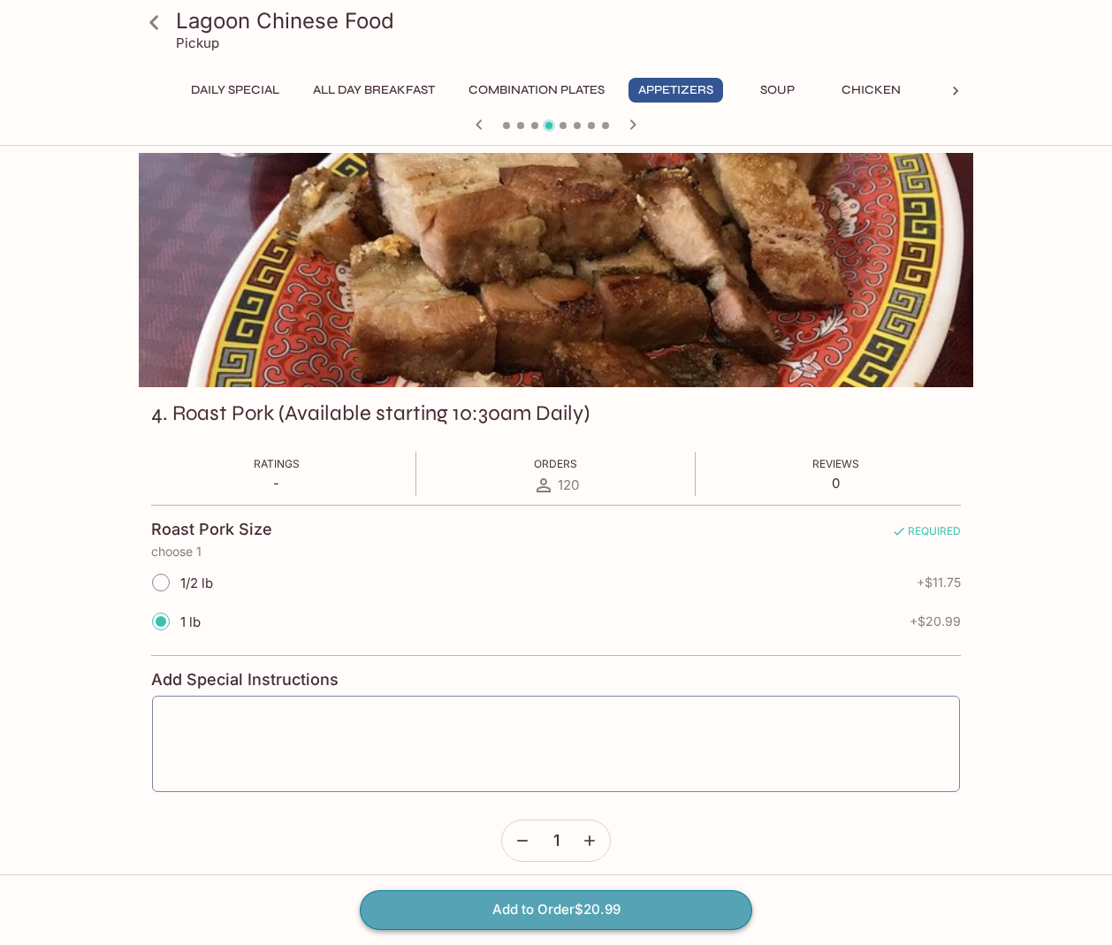
click at [528, 909] on button "Add to Order $20.99" at bounding box center [556, 909] width 392 height 39
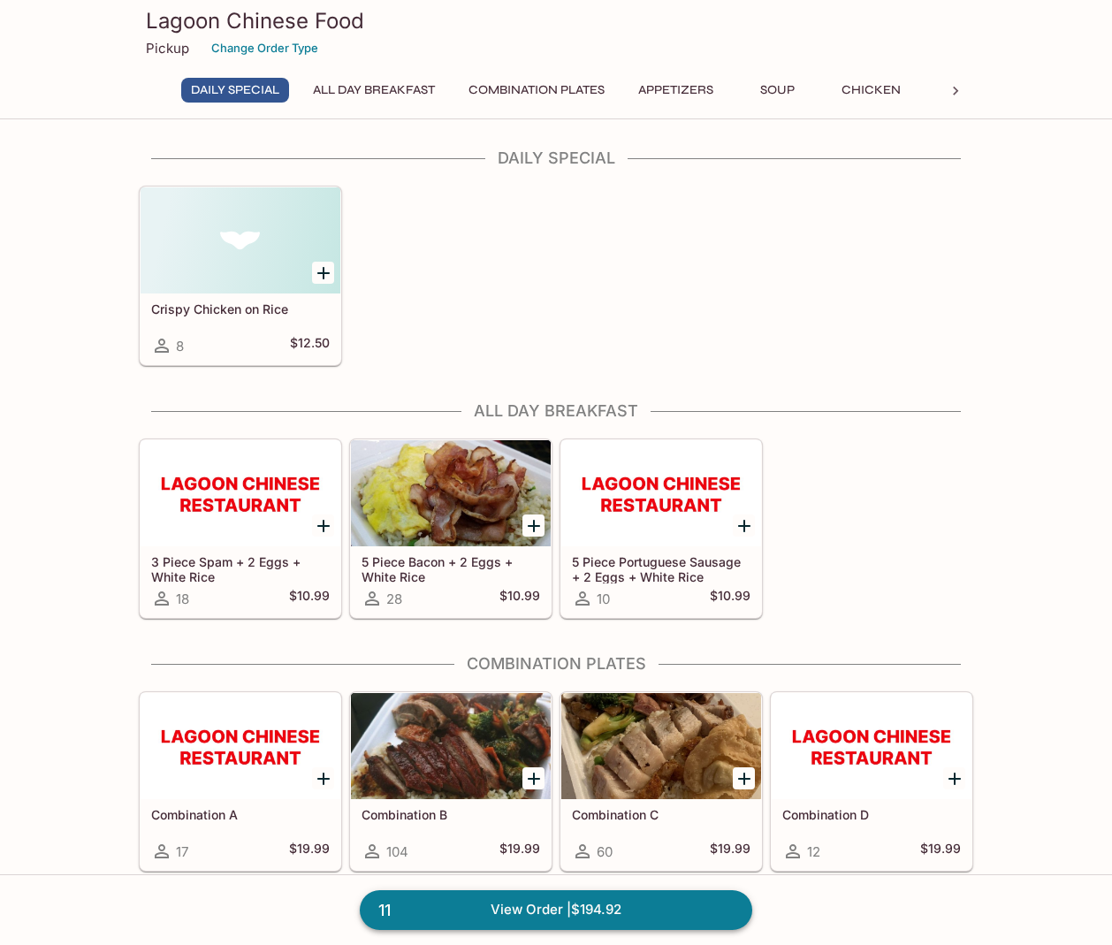
click at [535, 910] on link "11 View Order | $194.92" at bounding box center [556, 909] width 392 height 39
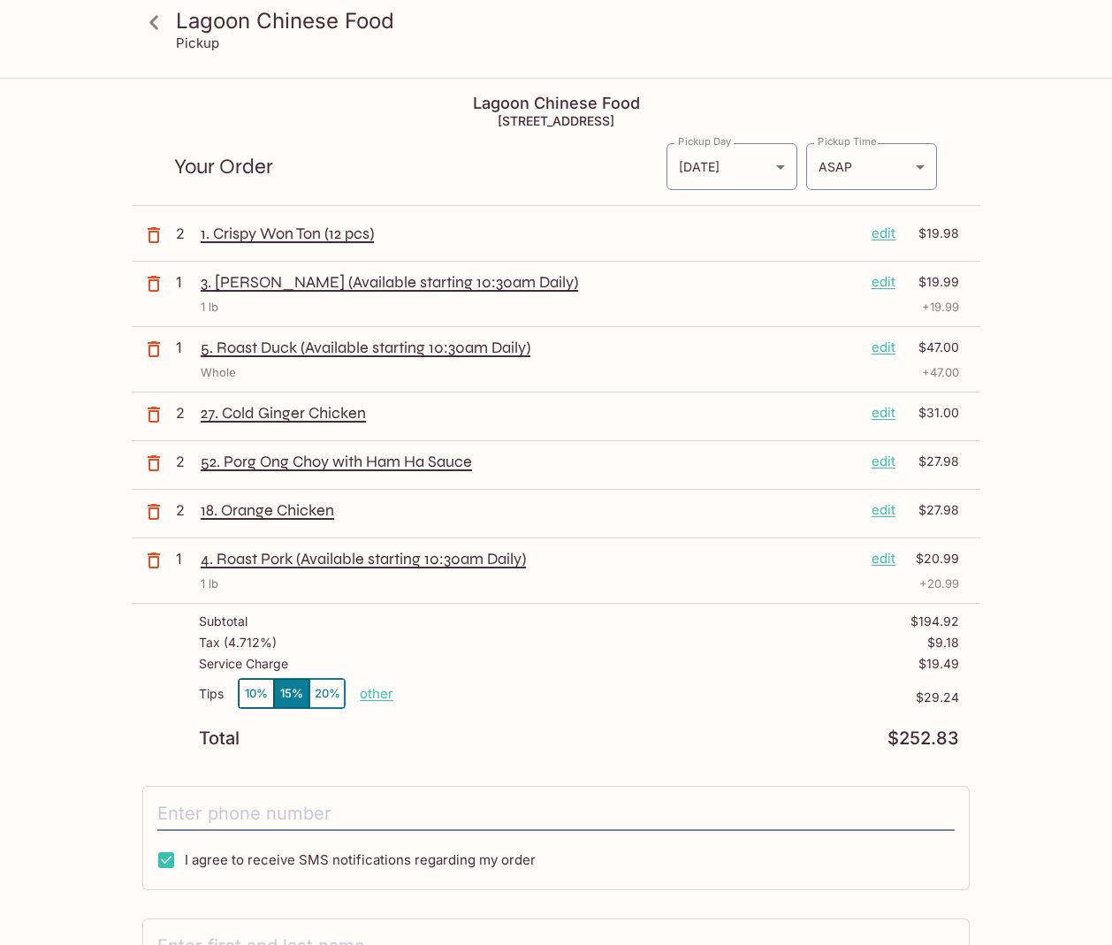
click at [247, 692] on button "10%" at bounding box center [256, 693] width 35 height 29
click at [375, 693] on p "other" at bounding box center [377, 693] width 34 height 17
click at [395, 747] on div "Subtotal $194.92 Tax ( 4.712% ) $9.18 Service Charge $19.49 Tips 10% 15% 20% Do…" at bounding box center [556, 681] width 848 height 154
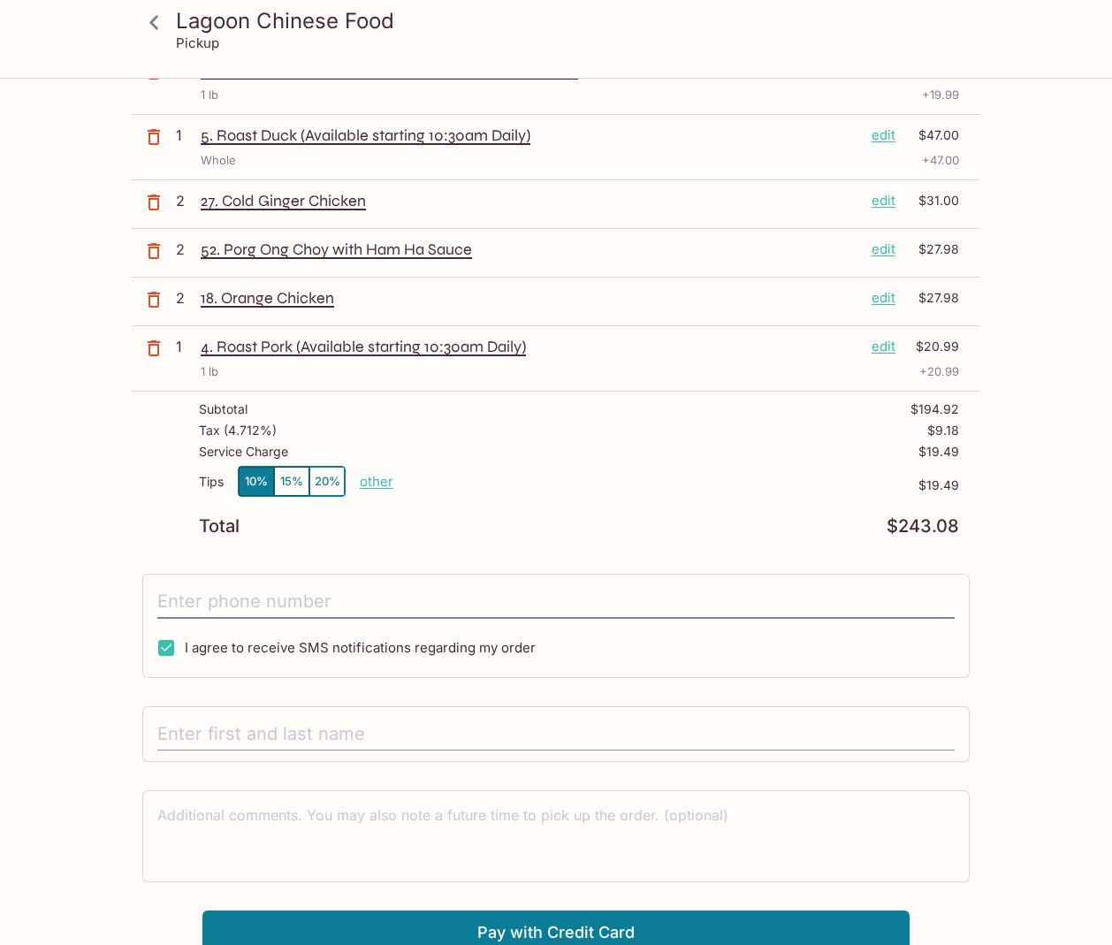
scroll to position [207, 0]
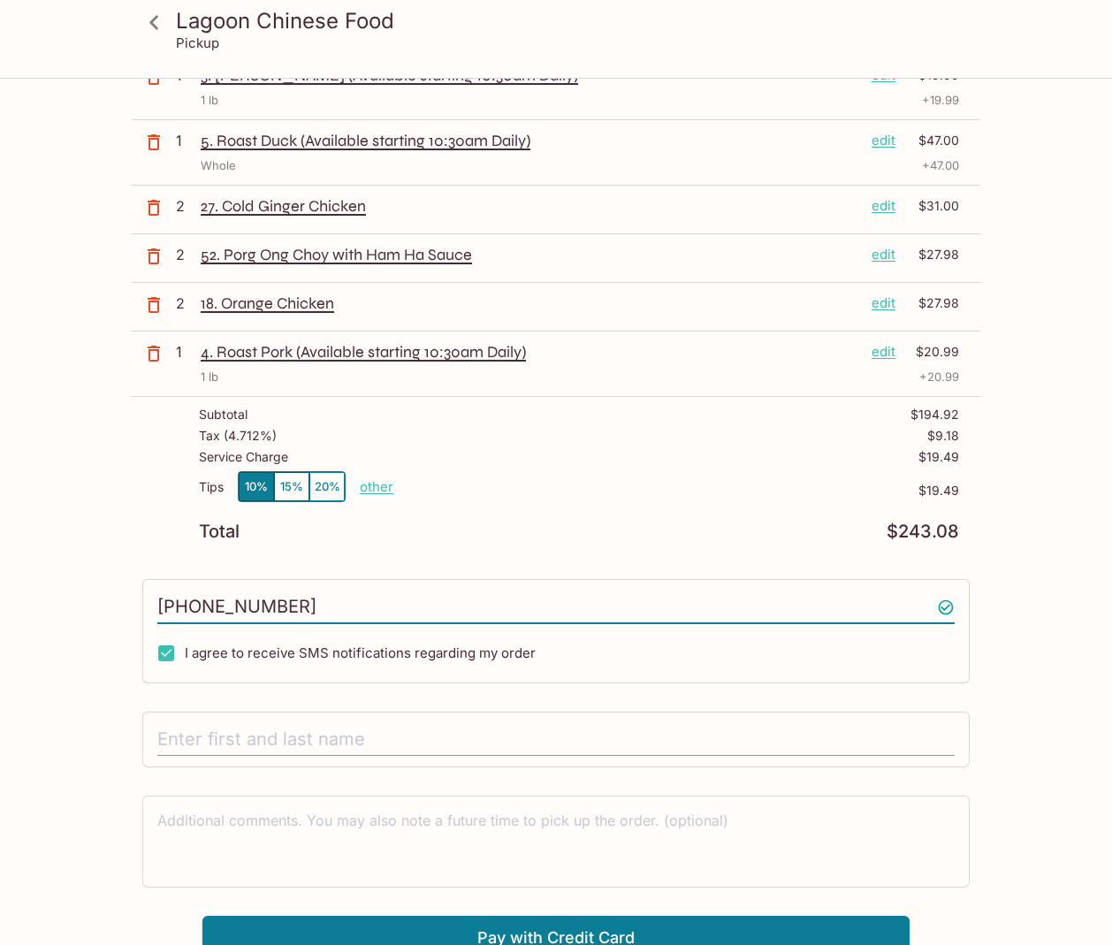
type input "[PHONE_NUMBER]"
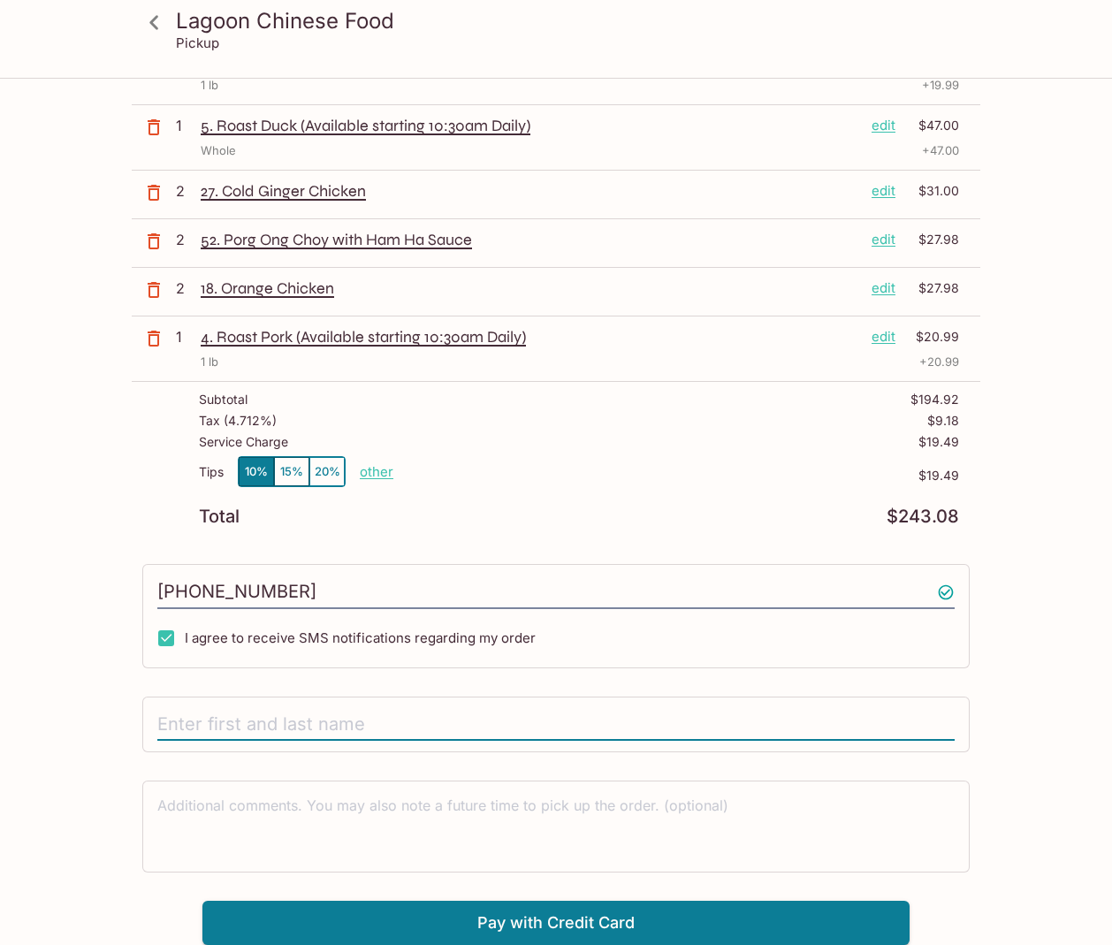
scroll to position [221, 0]
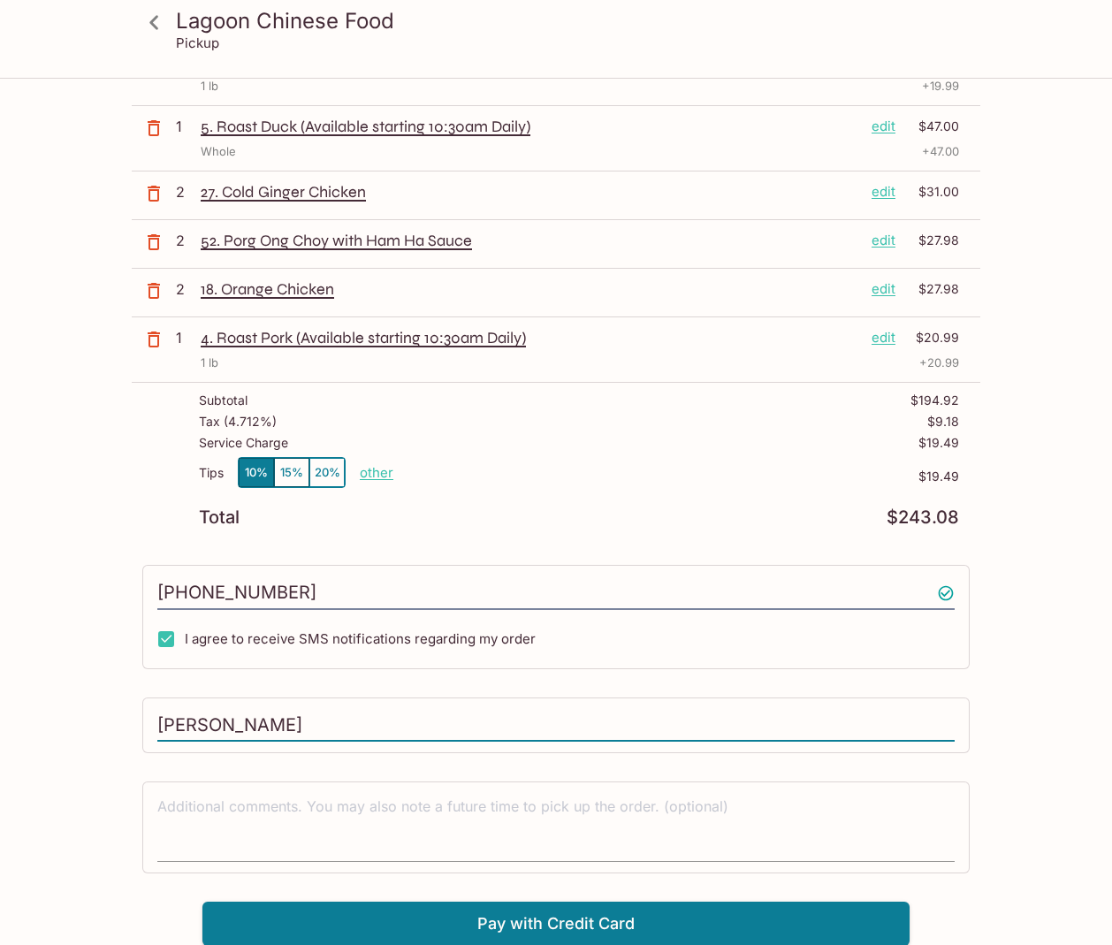
type input "[PERSON_NAME]"
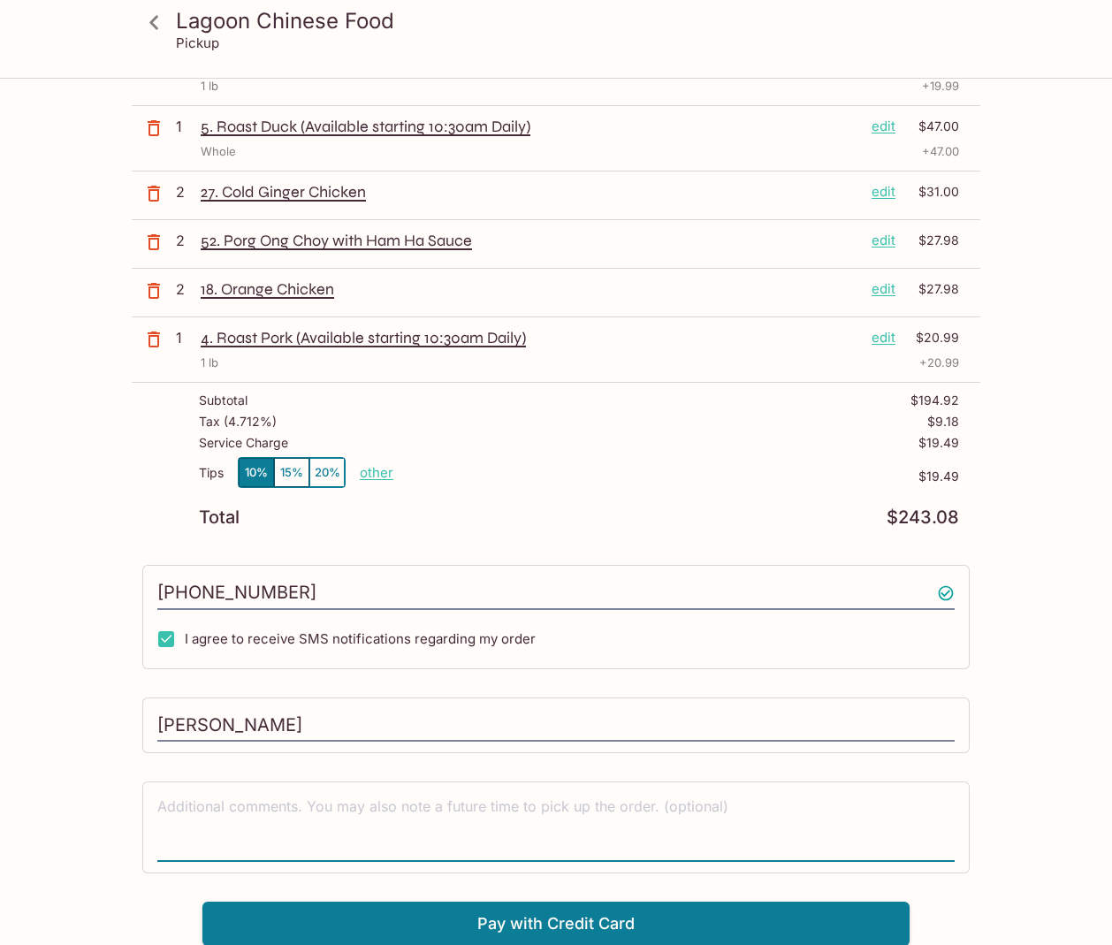
click at [181, 812] on textarea at bounding box center [555, 826] width 797 height 61
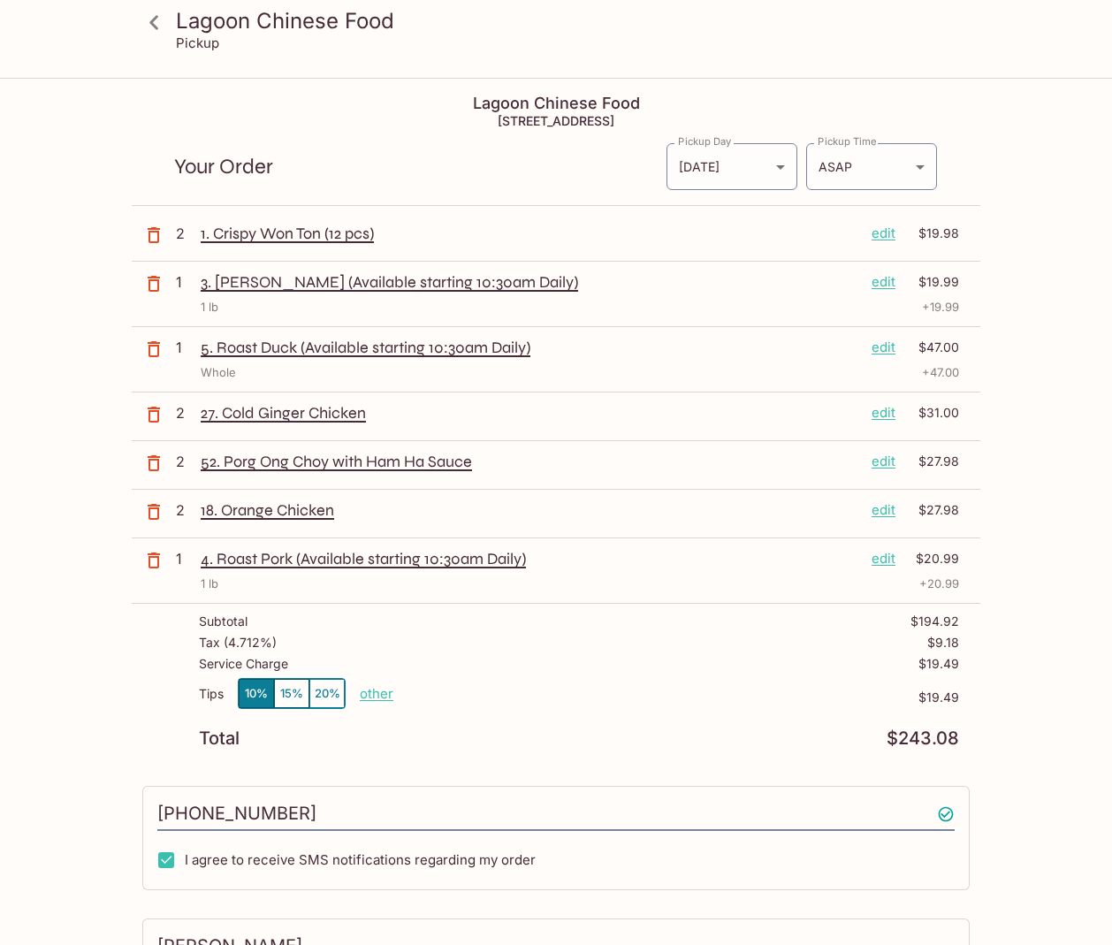
scroll to position [0, 0]
type textarea "[PERSON_NAME] will pickup at 6:30 pm tonight"
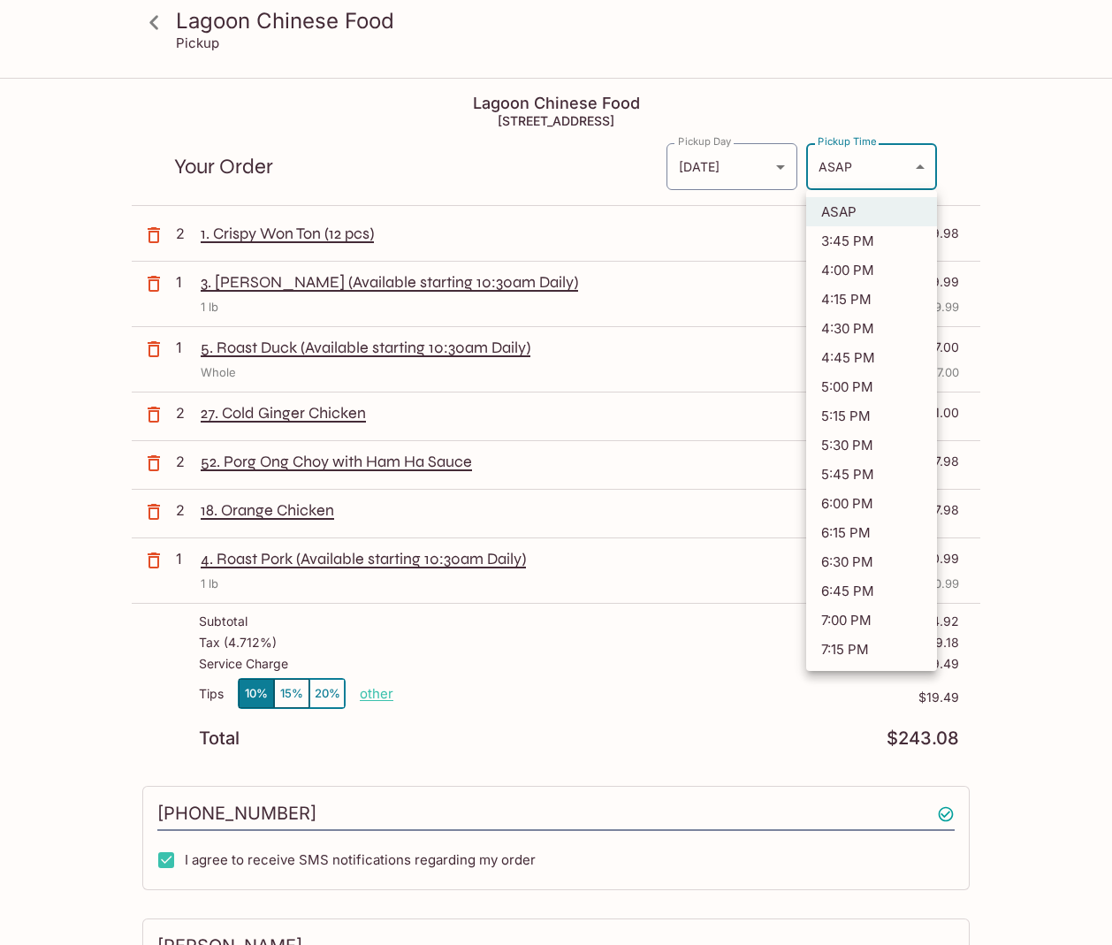
click at [921, 165] on body "Lagoon Chinese Food Pickup Lagoon Chinese Food [STREET_ADDRESS] Your Order Pick…" at bounding box center [556, 552] width 1112 height 945
click at [863, 555] on li "6:30 PM" at bounding box center [871, 561] width 131 height 29
type input "[DATE]T04:30:03.000000Z"
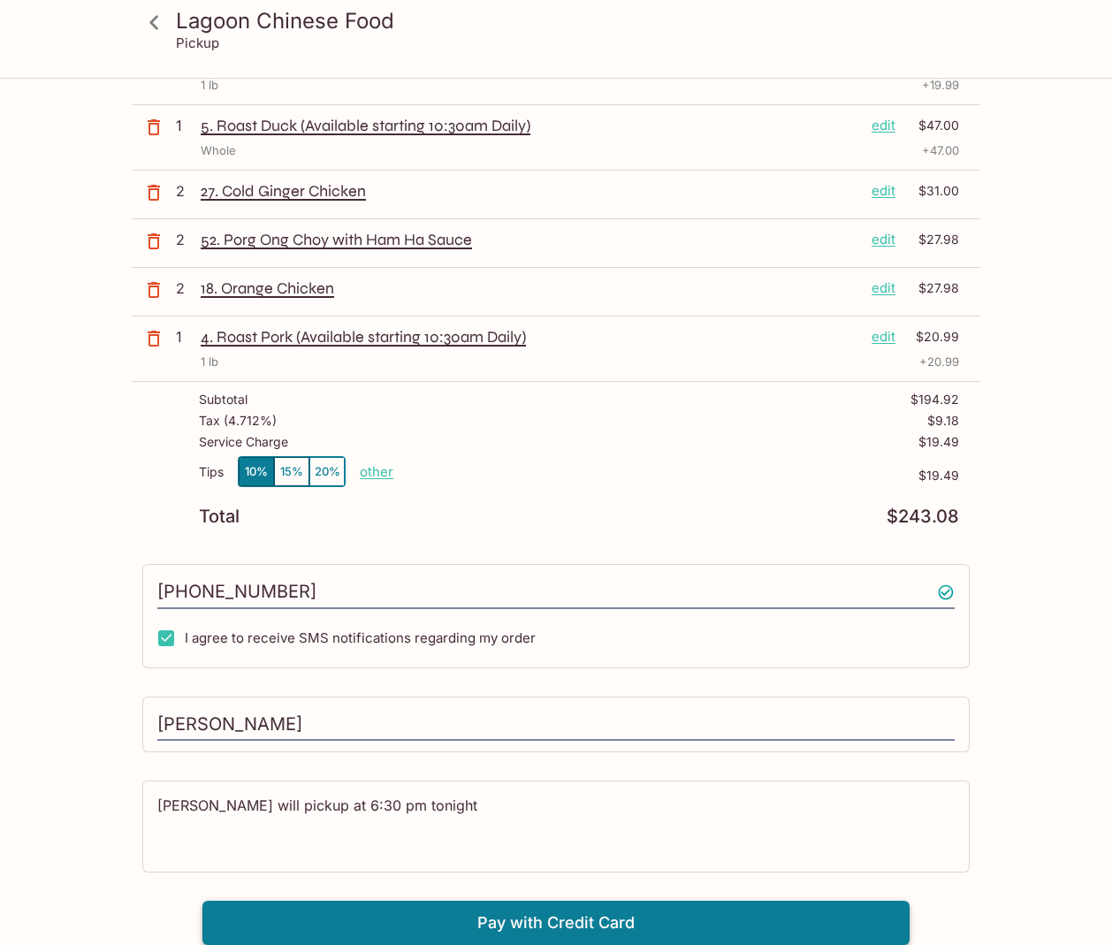
scroll to position [221, 0]
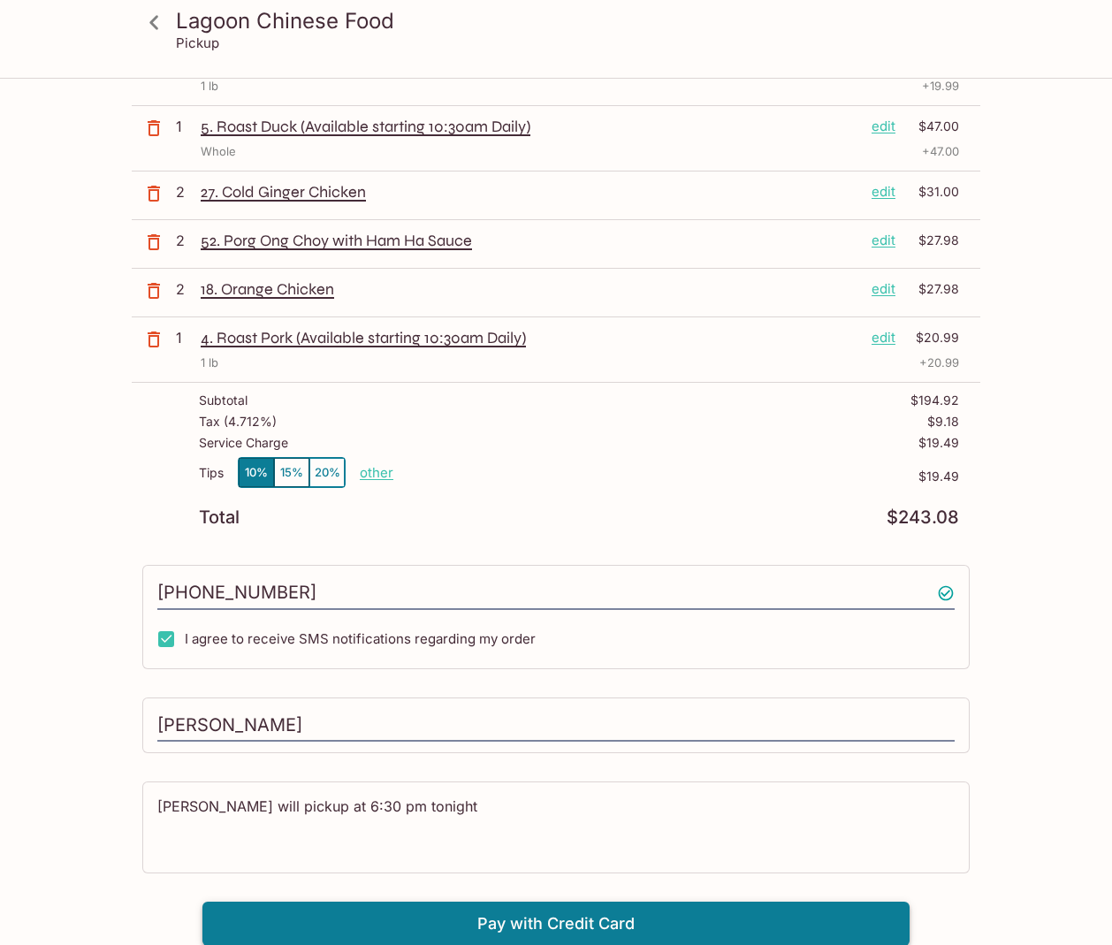
click at [521, 921] on button "Pay with Credit Card" at bounding box center [555, 923] width 707 height 44
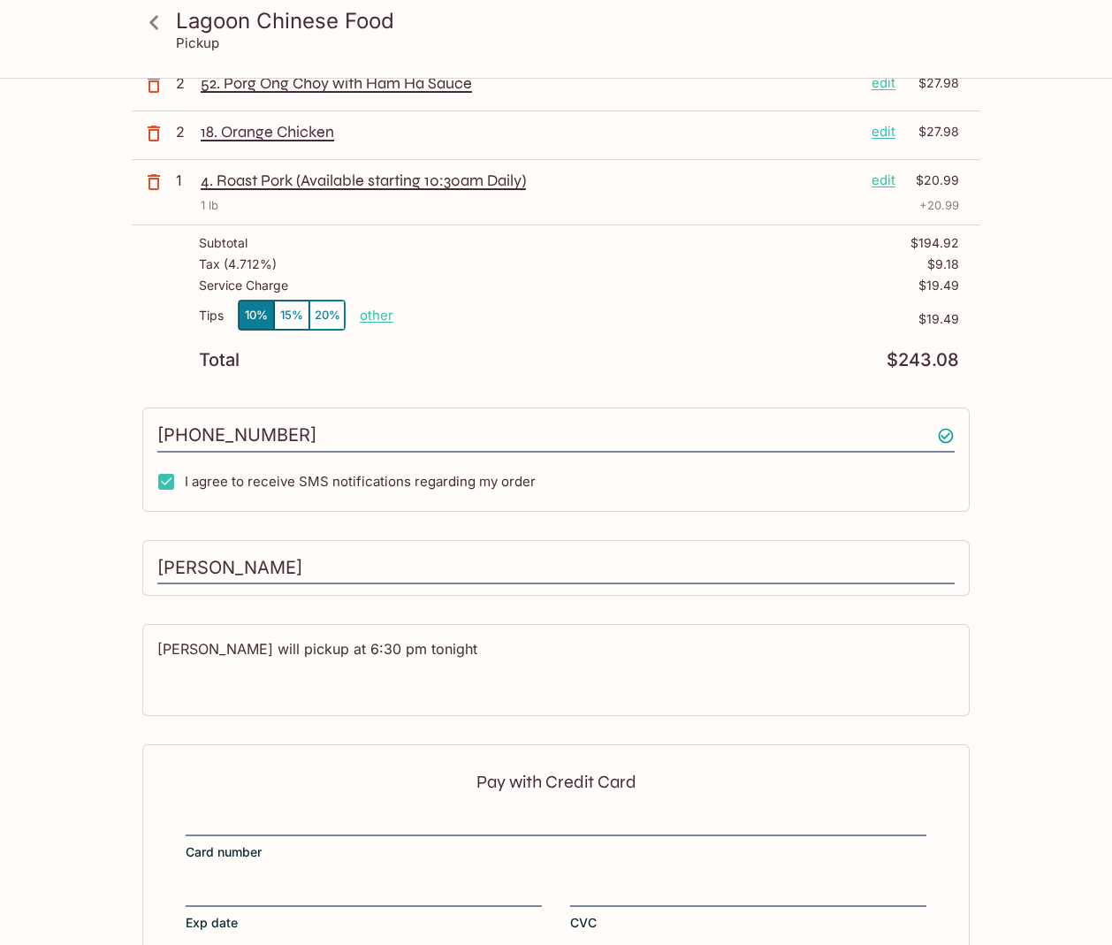
scroll to position [486, 0]
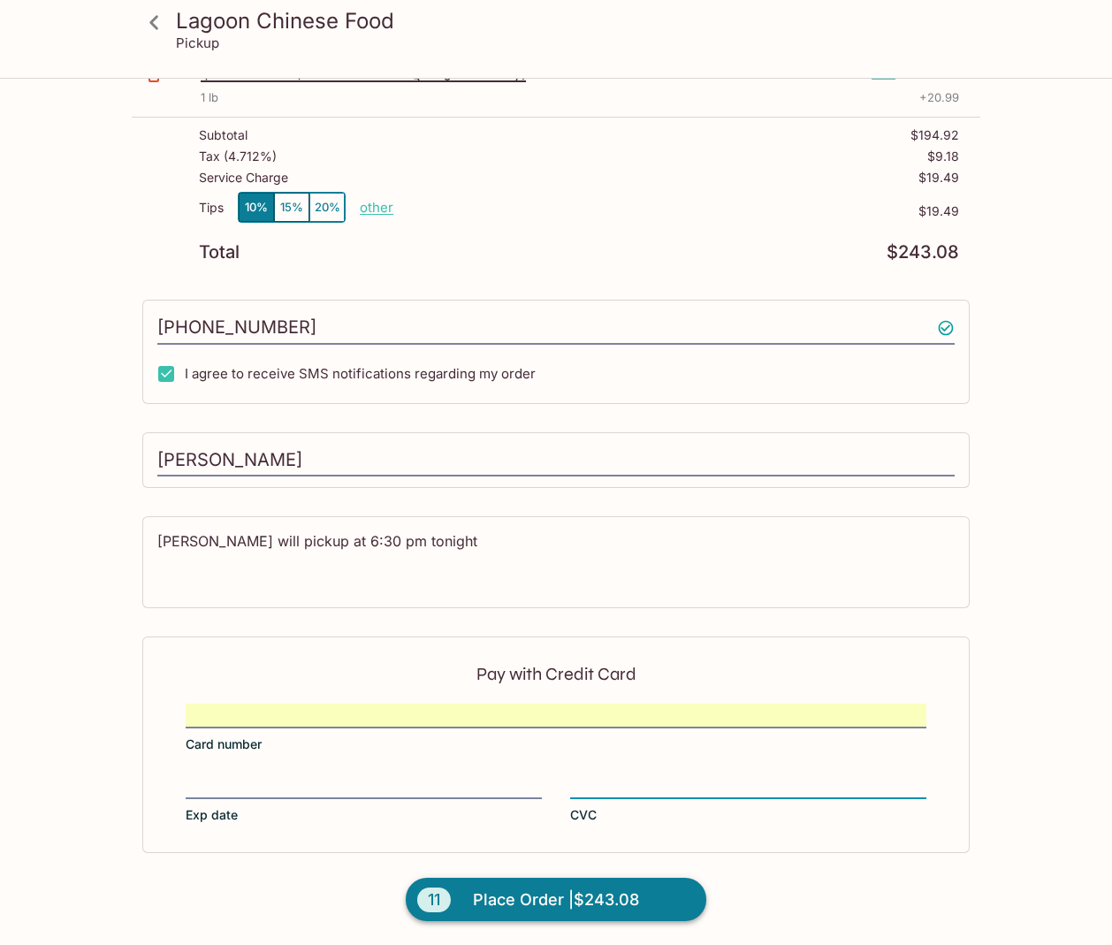
click at [511, 901] on span "Place Order | $243.08" at bounding box center [556, 900] width 166 height 28
